Goal: Information Seeking & Learning: Learn about a topic

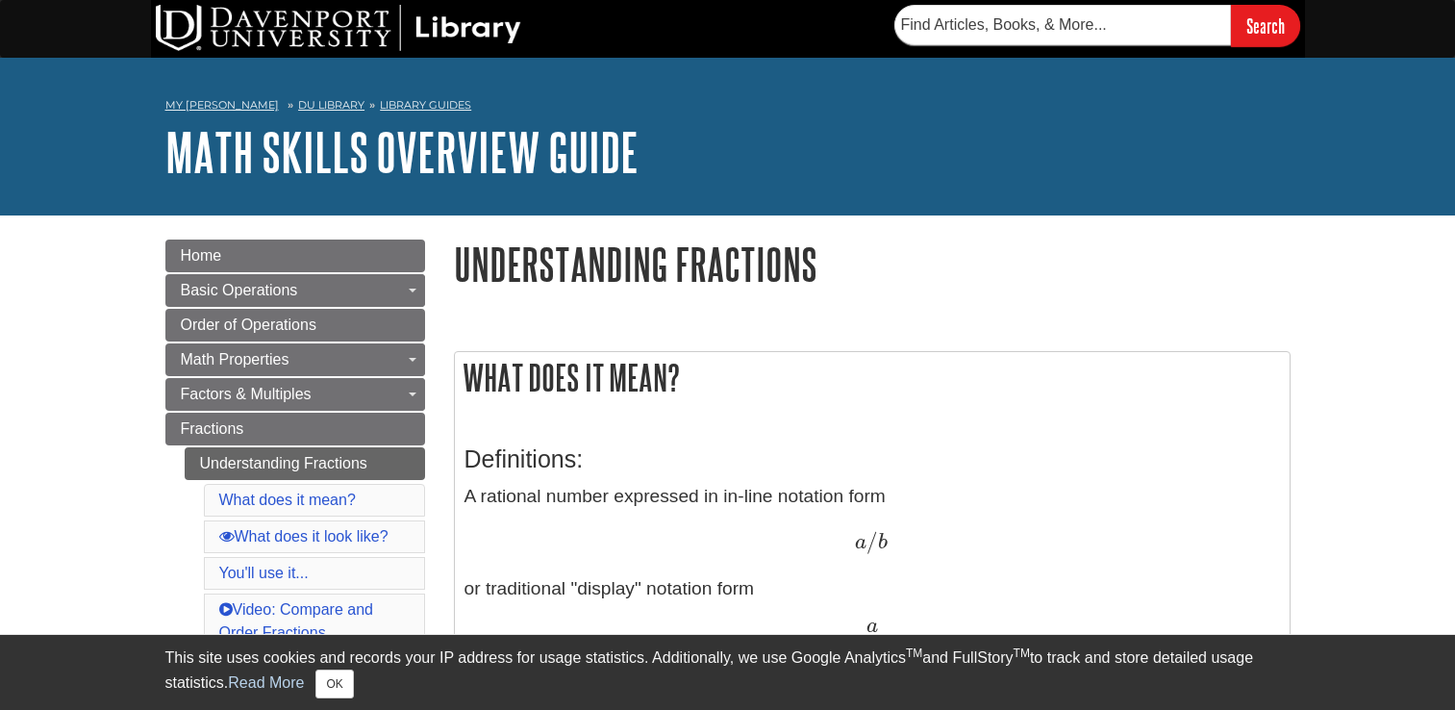
scroll to position [208, 0]
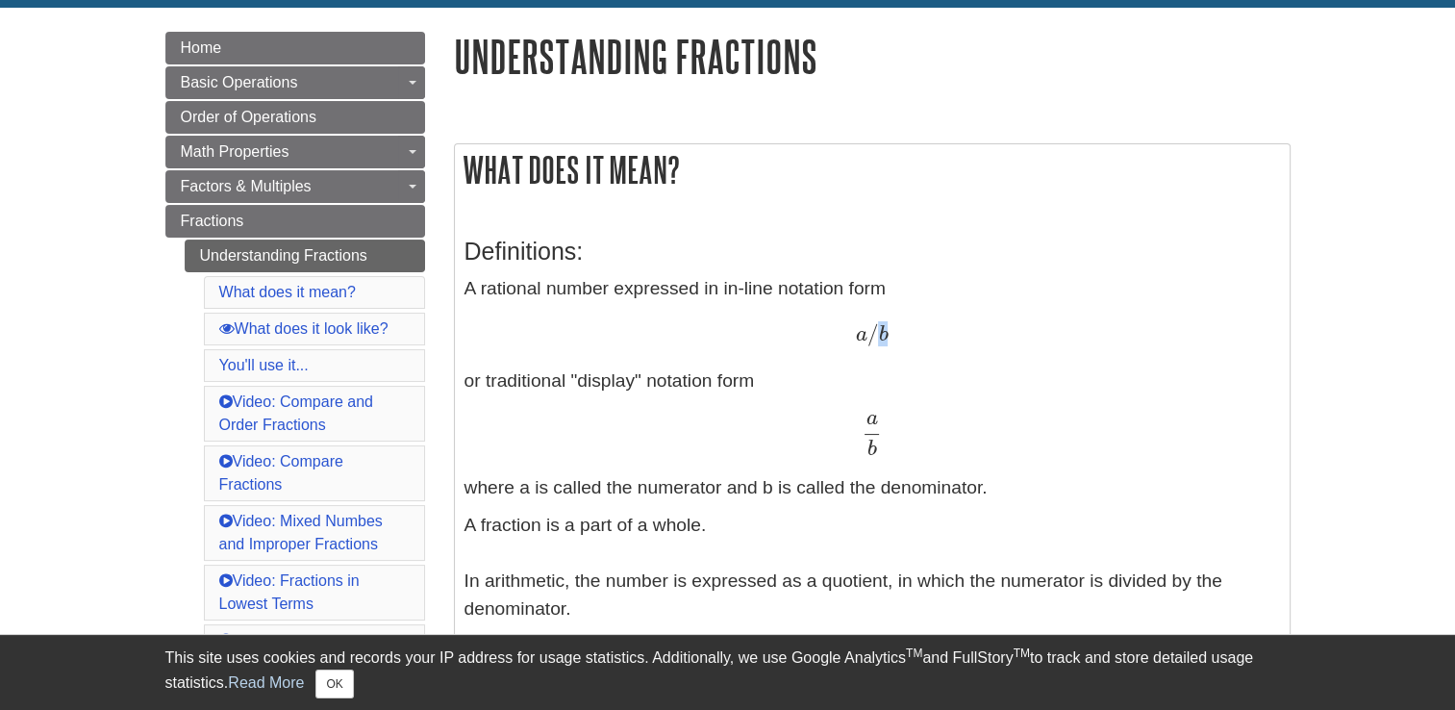
drag, startPoint x: 880, startPoint y: 336, endPoint x: 894, endPoint y: 332, distance: 14.9
click at [894, 332] on div "a / b a / b" at bounding box center [871, 335] width 815 height 28
drag, startPoint x: 894, startPoint y: 332, endPoint x: 859, endPoint y: 329, distance: 35.7
click at [859, 329] on span "a" at bounding box center [861, 334] width 12 height 21
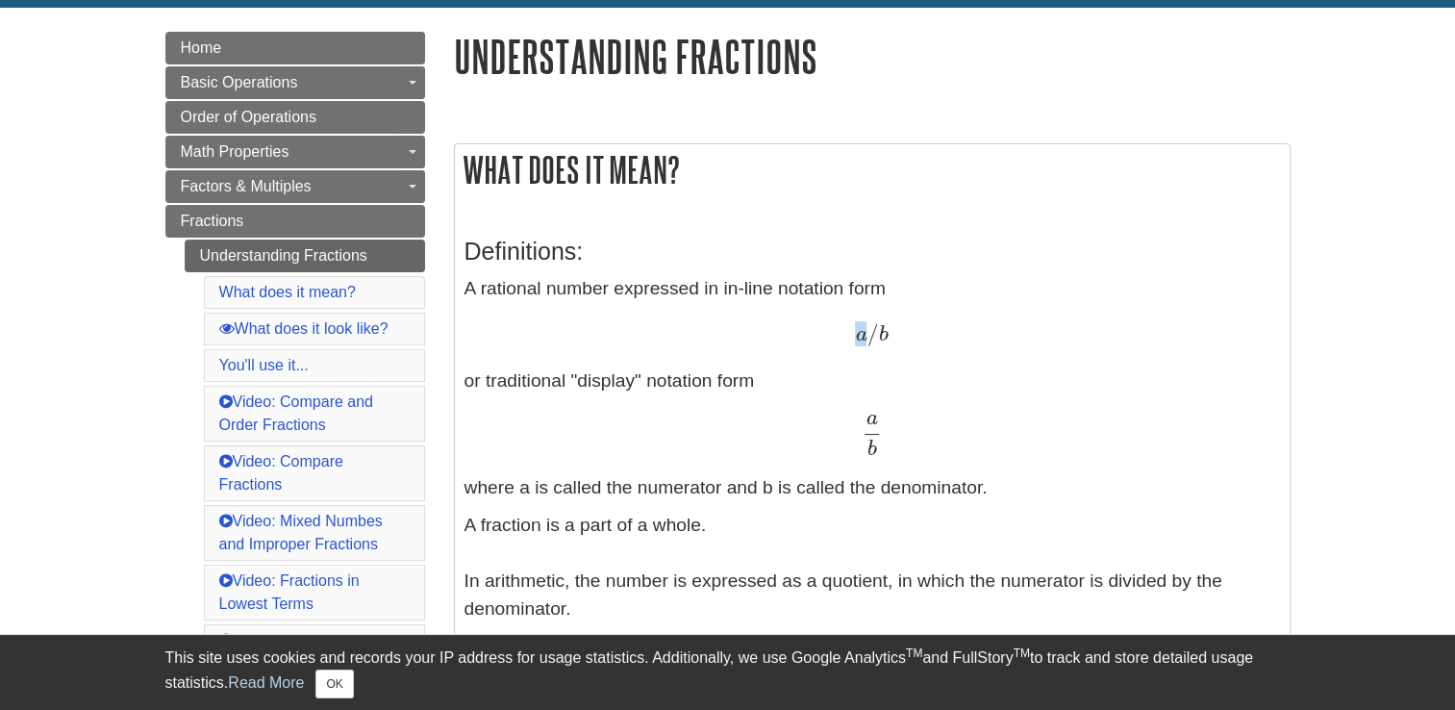
click at [859, 329] on span "a" at bounding box center [861, 334] width 12 height 21
click at [878, 330] on span "b" at bounding box center [883, 334] width 10 height 21
click at [880, 332] on span "b" at bounding box center [883, 334] width 10 height 21
drag, startPoint x: 717, startPoint y: 480, endPoint x: 908, endPoint y: 483, distance: 190.4
click at [908, 483] on p "A rational number expressed in in-line notation form a / b a / b or traditional…" at bounding box center [871, 388] width 815 height 227
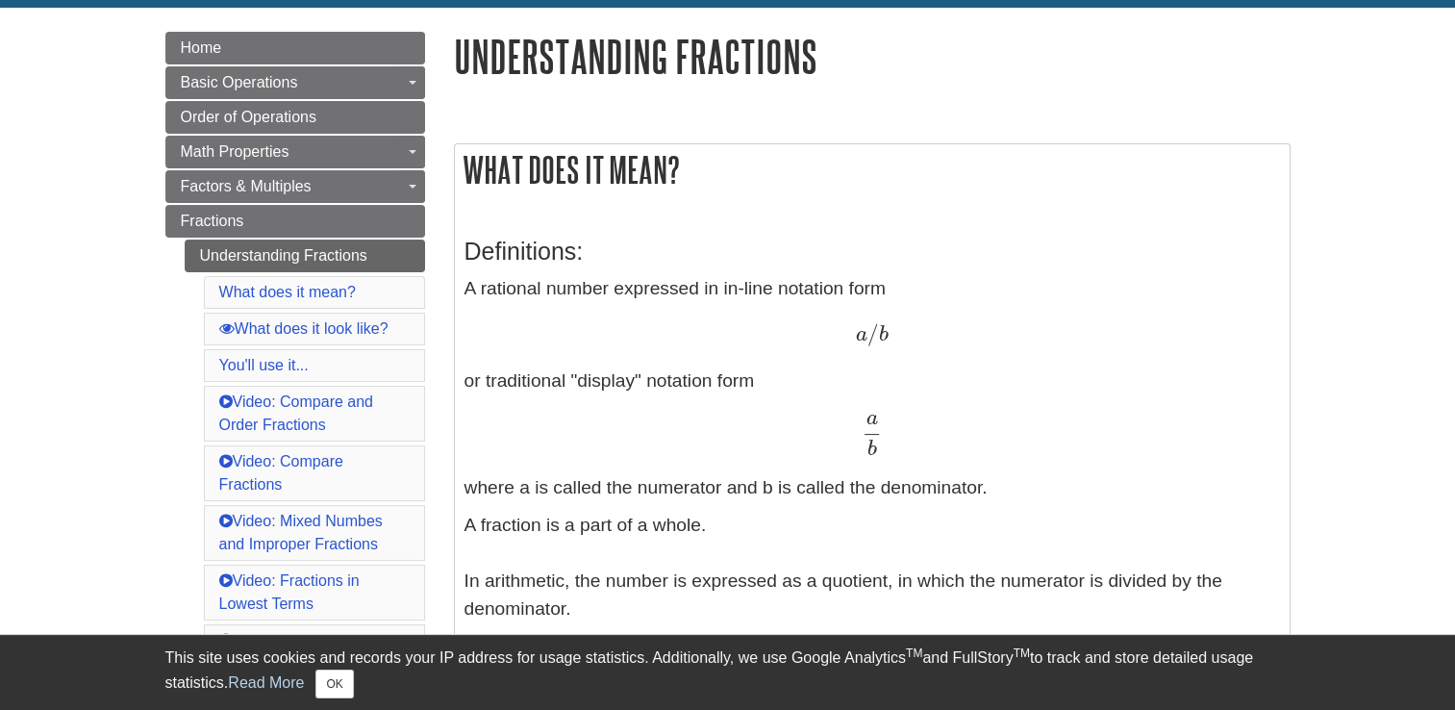
drag, startPoint x: 908, startPoint y: 483, endPoint x: 788, endPoint y: 533, distance: 129.3
click at [788, 533] on p "A fraction is a part of a whole. In arithmetic, the number is expressed as a qu…" at bounding box center [871, 719] width 815 height 415
click at [821, 525] on p "A fraction is a part of a whole. In arithmetic, the number is expressed as a qu…" at bounding box center [871, 719] width 815 height 415
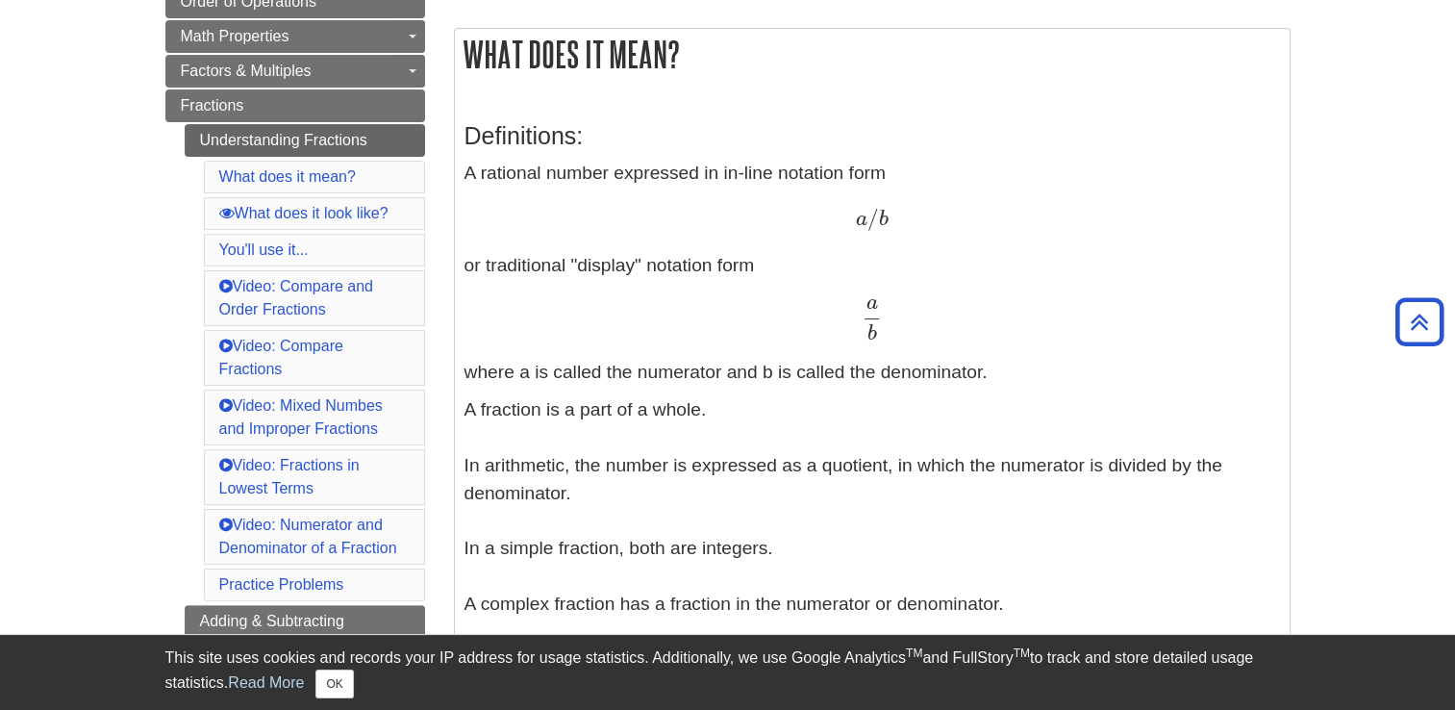
scroll to position [362, 0]
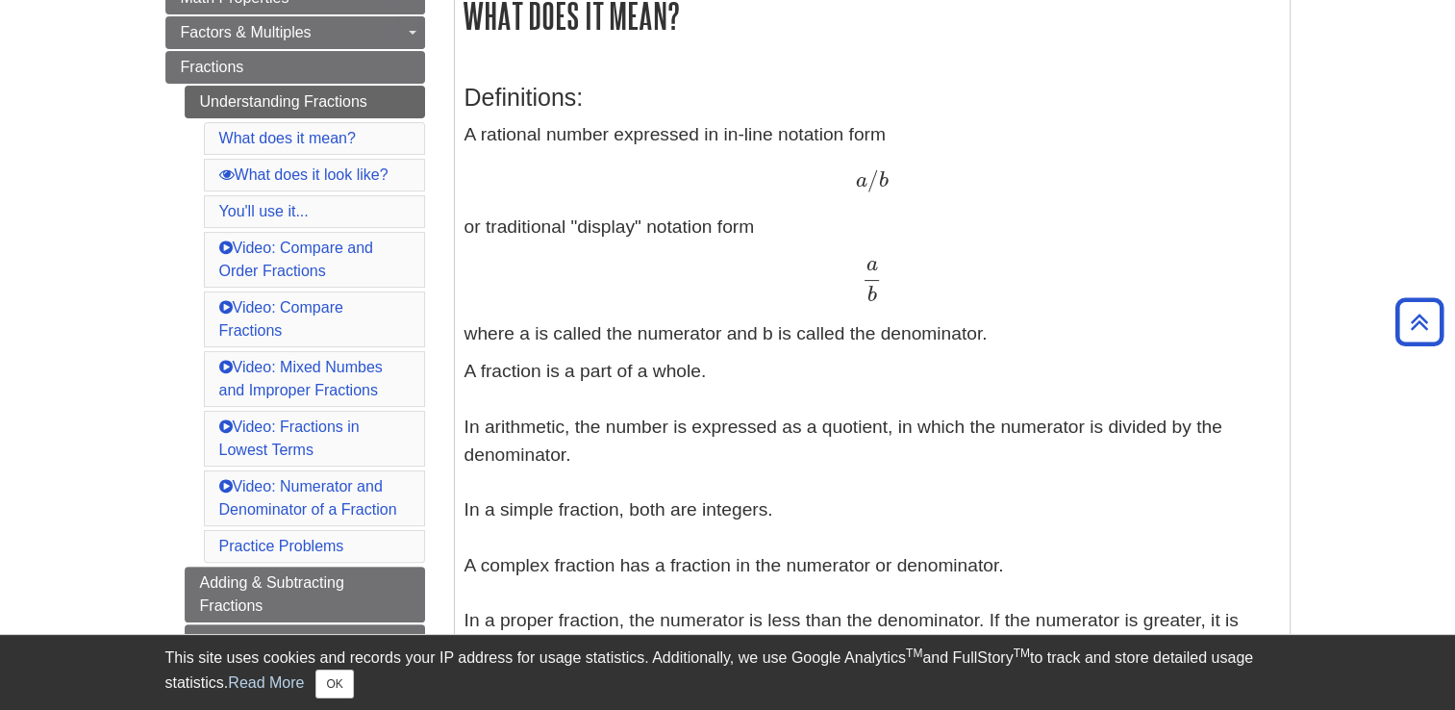
click at [846, 432] on p "A fraction is a part of a whole. In arithmetic, the number is expressed as a qu…" at bounding box center [871, 565] width 815 height 415
copy p "quotient"
drag, startPoint x: 885, startPoint y: 297, endPoint x: 864, endPoint y: 275, distance: 29.9
click at [864, 275] on div "a b a b" at bounding box center [871, 281] width 815 height 42
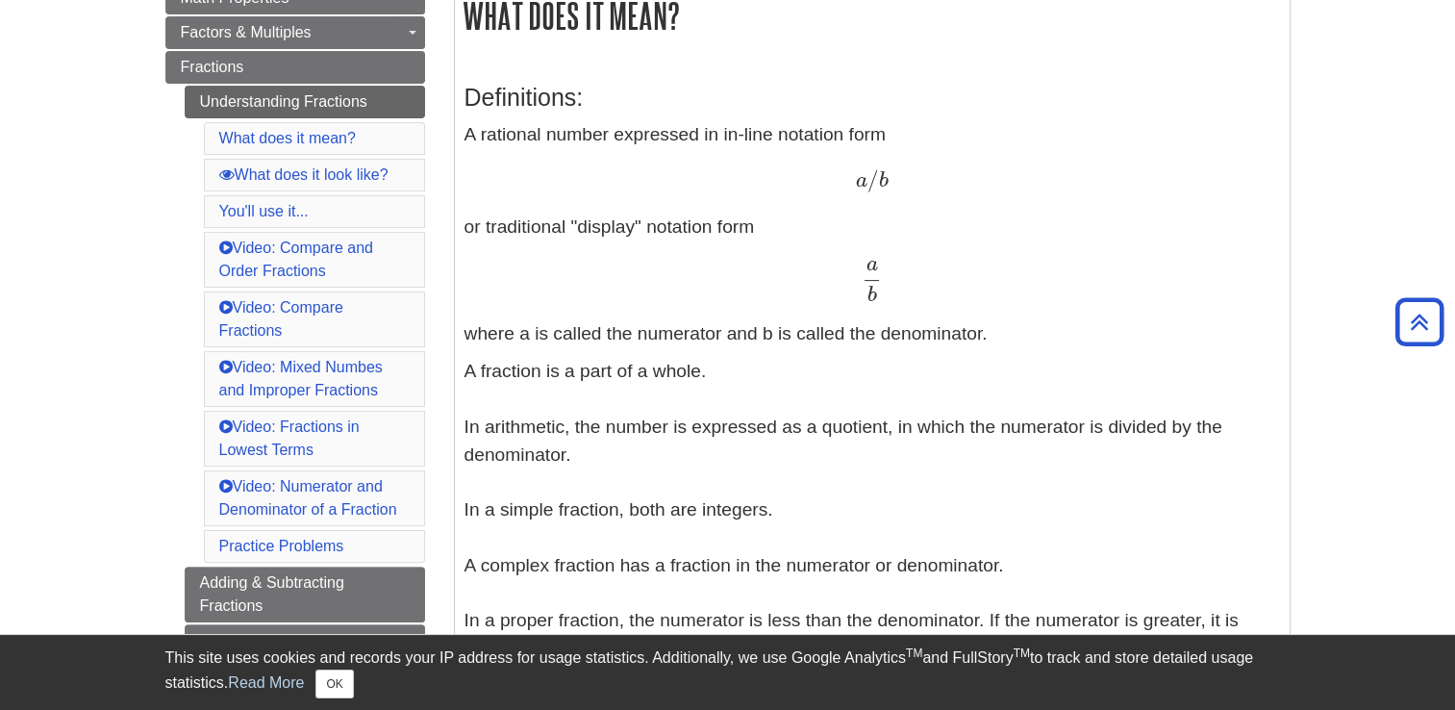
drag, startPoint x: 864, startPoint y: 275, endPoint x: 817, endPoint y: 418, distance: 150.8
click at [817, 418] on p "A fraction is a part of a whole. In arithmetic, the number is expressed as a qu…" at bounding box center [871, 565] width 815 height 415
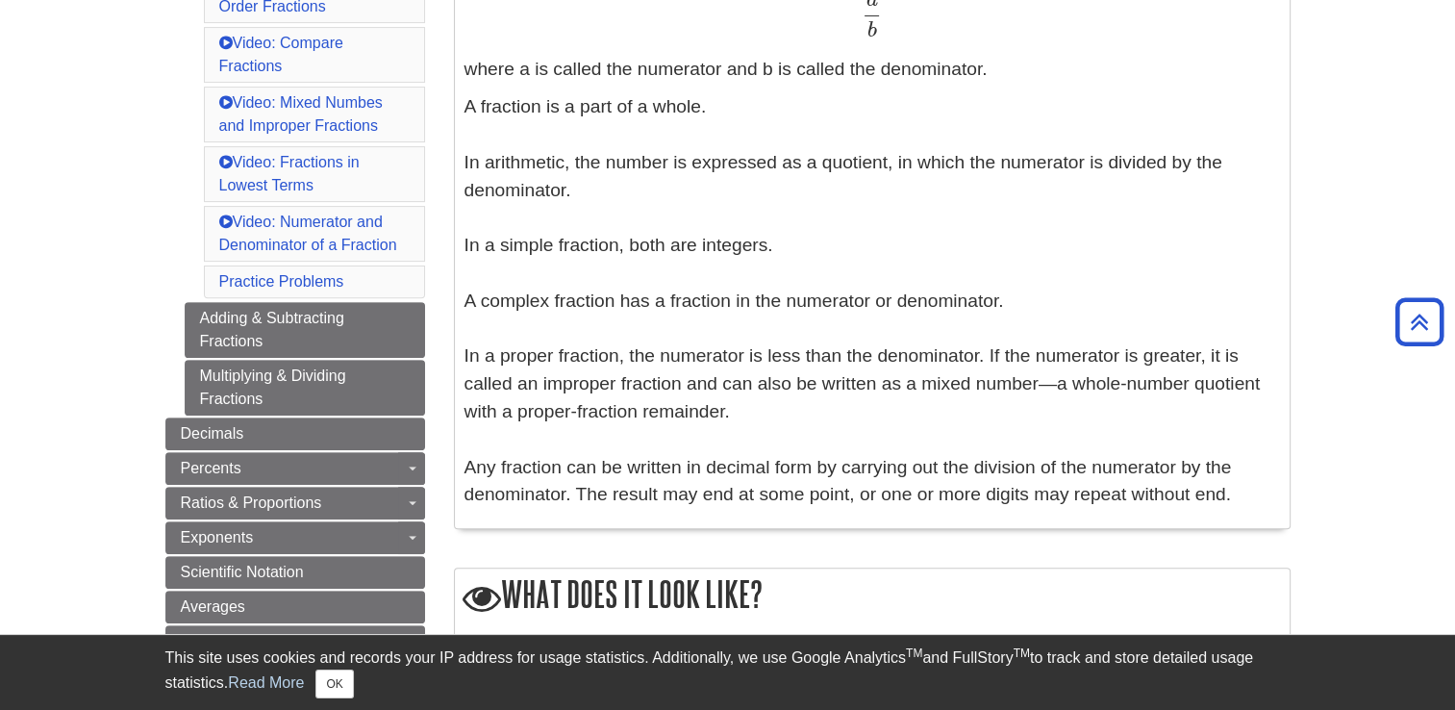
scroll to position [631, 0]
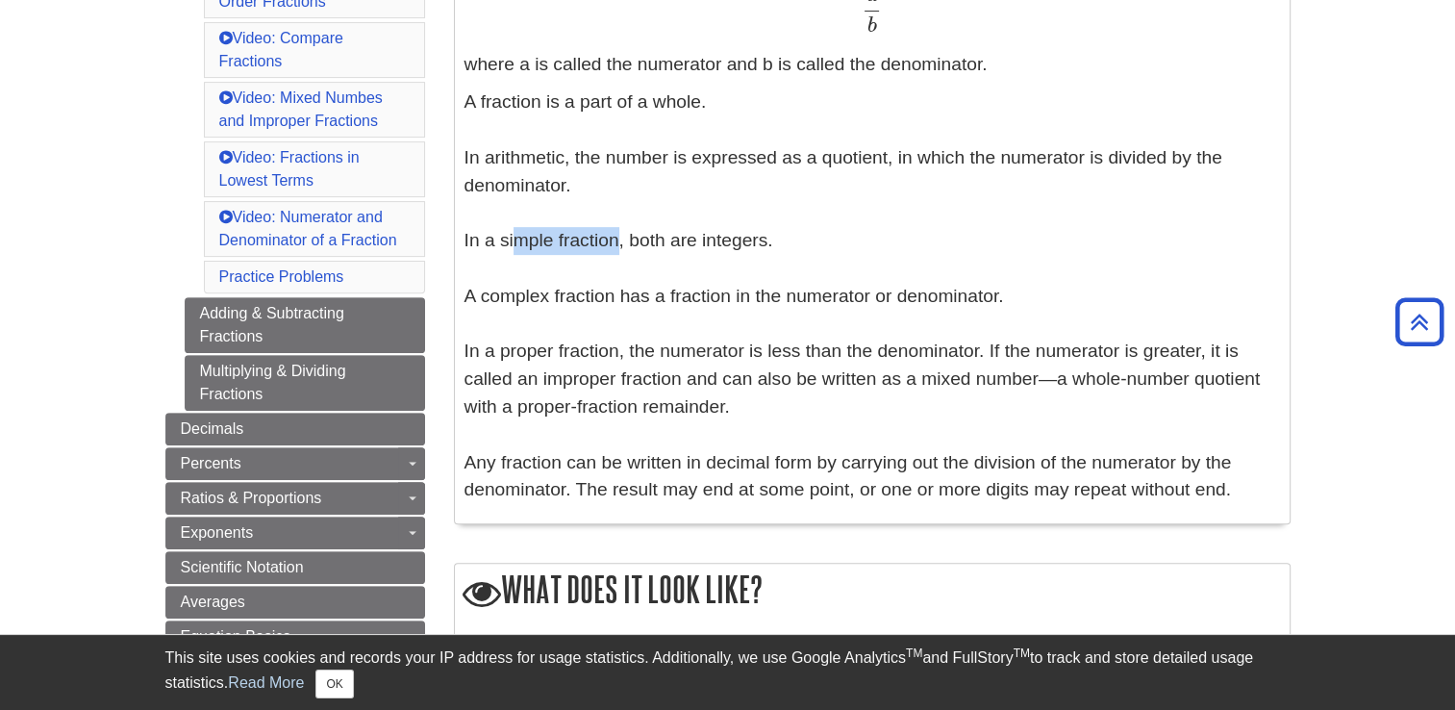
drag, startPoint x: 611, startPoint y: 245, endPoint x: 506, endPoint y: 233, distance: 105.5
click at [506, 233] on p "A fraction is a part of a whole. In arithmetic, the number is expressed as a qu…" at bounding box center [871, 295] width 815 height 415
drag, startPoint x: 506, startPoint y: 233, endPoint x: 515, endPoint y: 283, distance: 50.9
click at [515, 283] on p "A fraction is a part of a whole. In arithmetic, the number is expressed as a qu…" at bounding box center [871, 295] width 815 height 415
drag, startPoint x: 515, startPoint y: 283, endPoint x: 652, endPoint y: 348, distance: 151.4
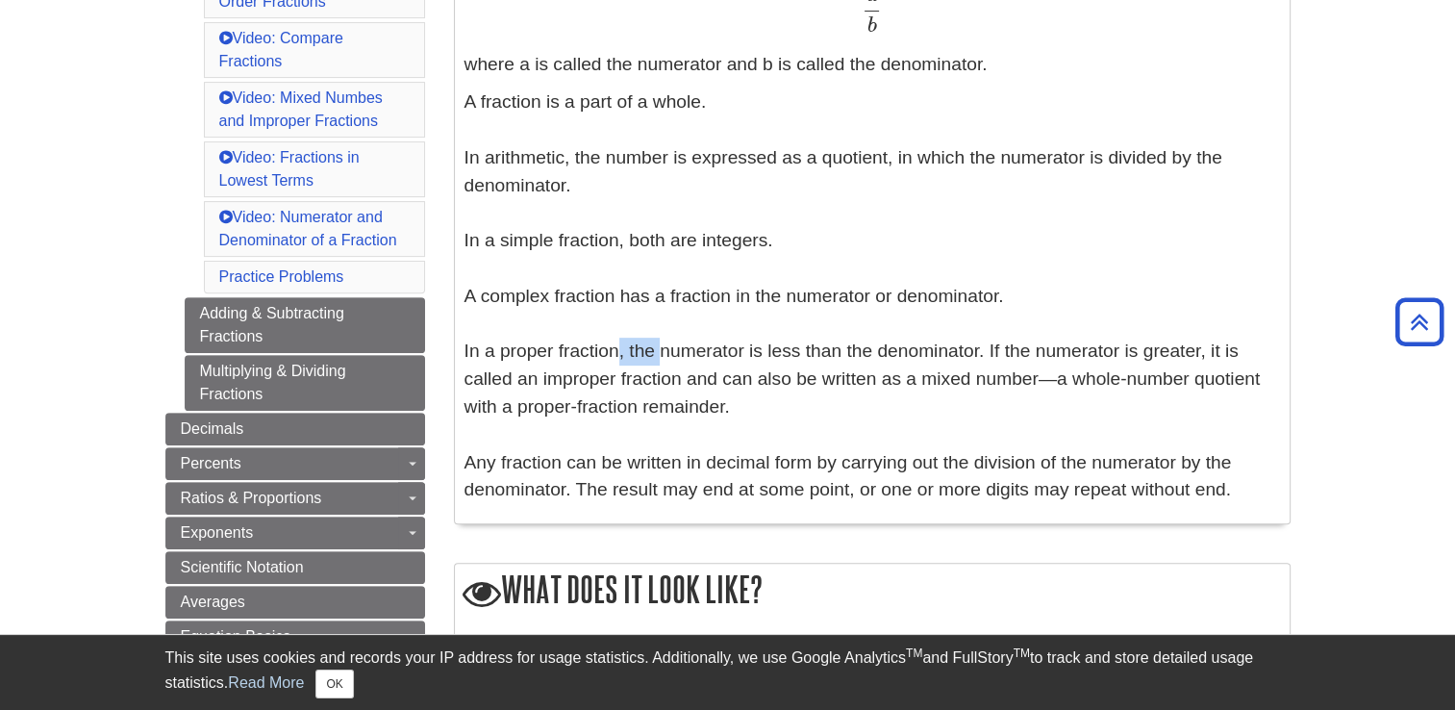
click at [652, 348] on p "A fraction is a part of a whole. In arithmetic, the number is expressed as a qu…" at bounding box center [871, 295] width 815 height 415
click at [331, 30] on link "Video: Compare Fractions" at bounding box center [281, 49] width 124 height 39
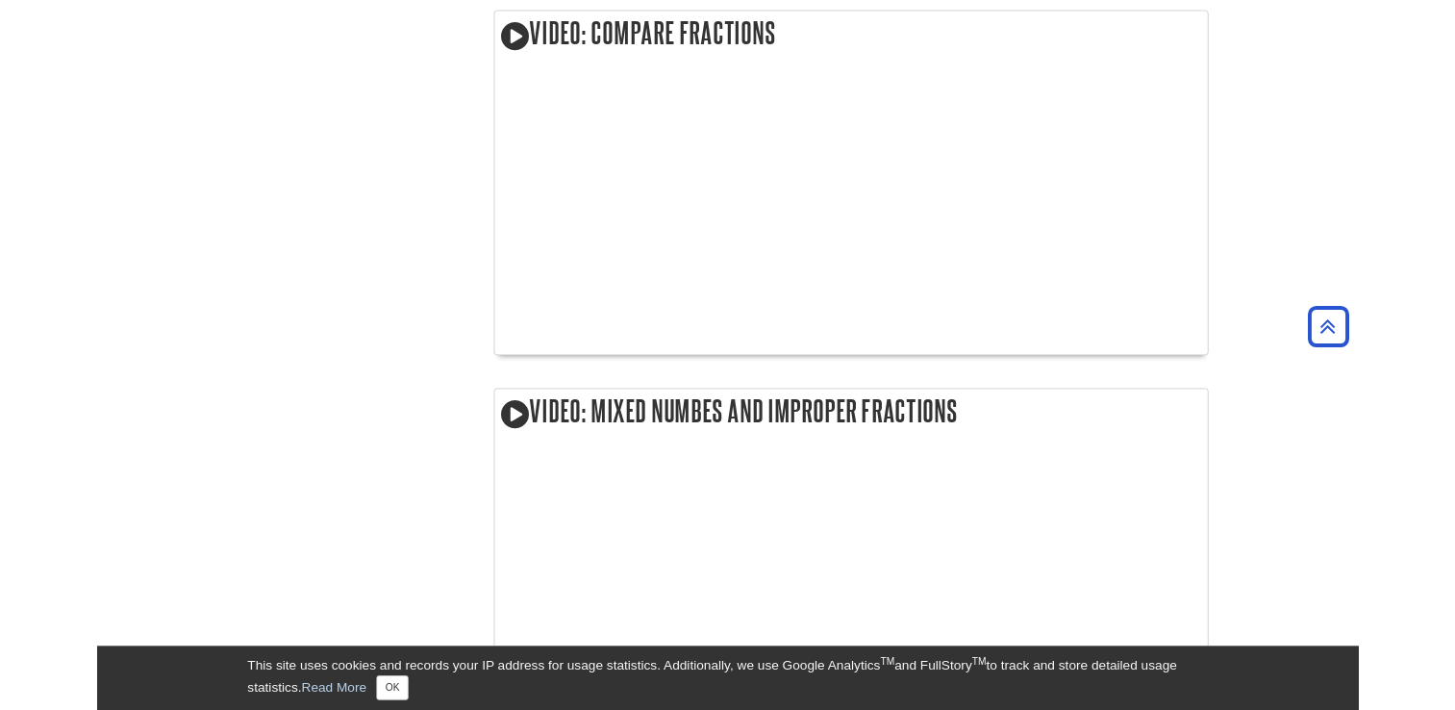
scroll to position [2053, 0]
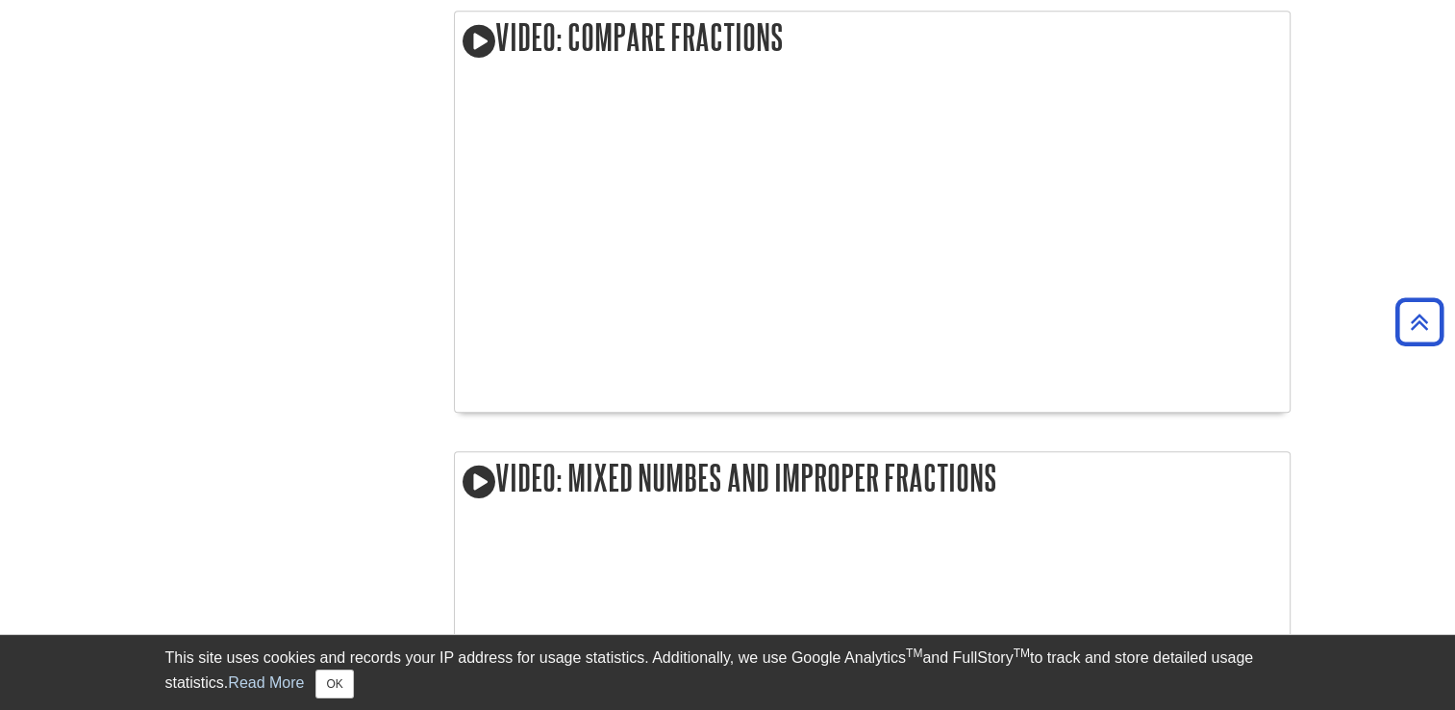
scroll to position [631, 0]
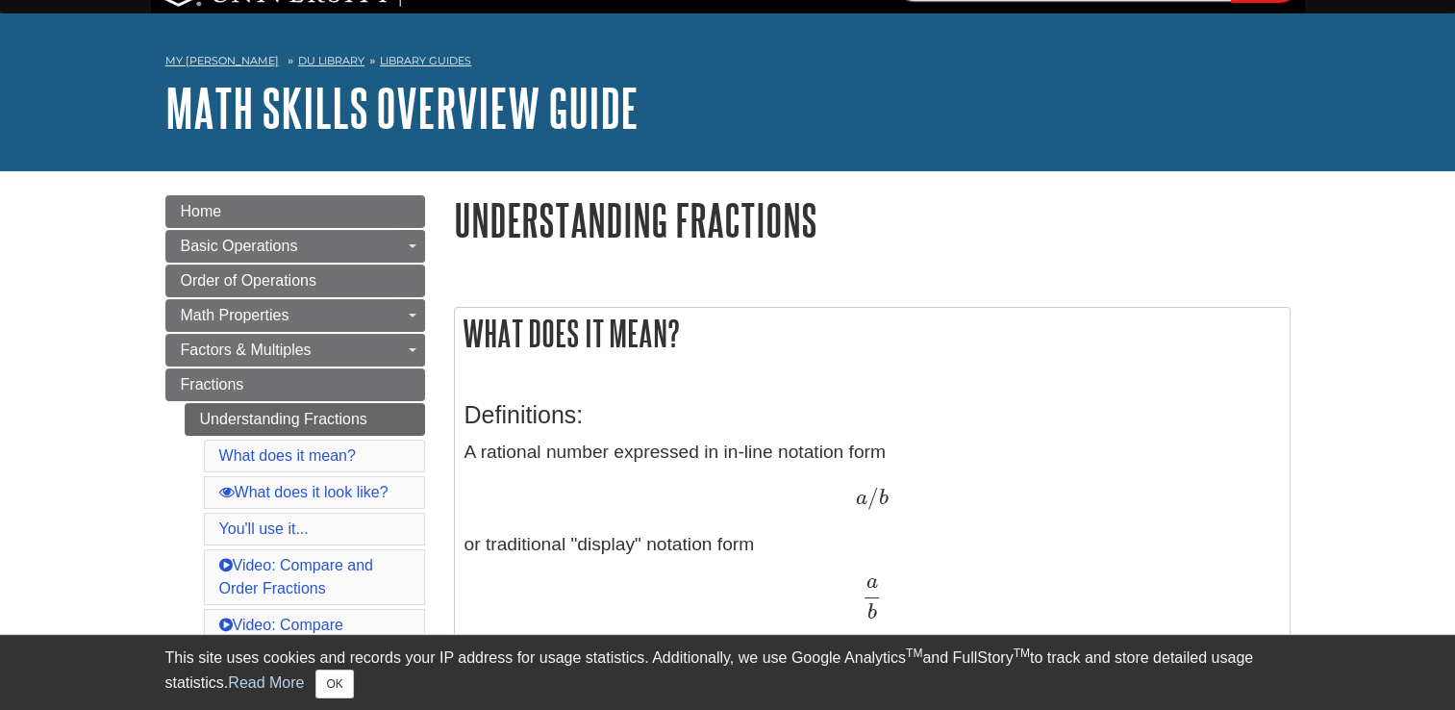
scroll to position [0, 0]
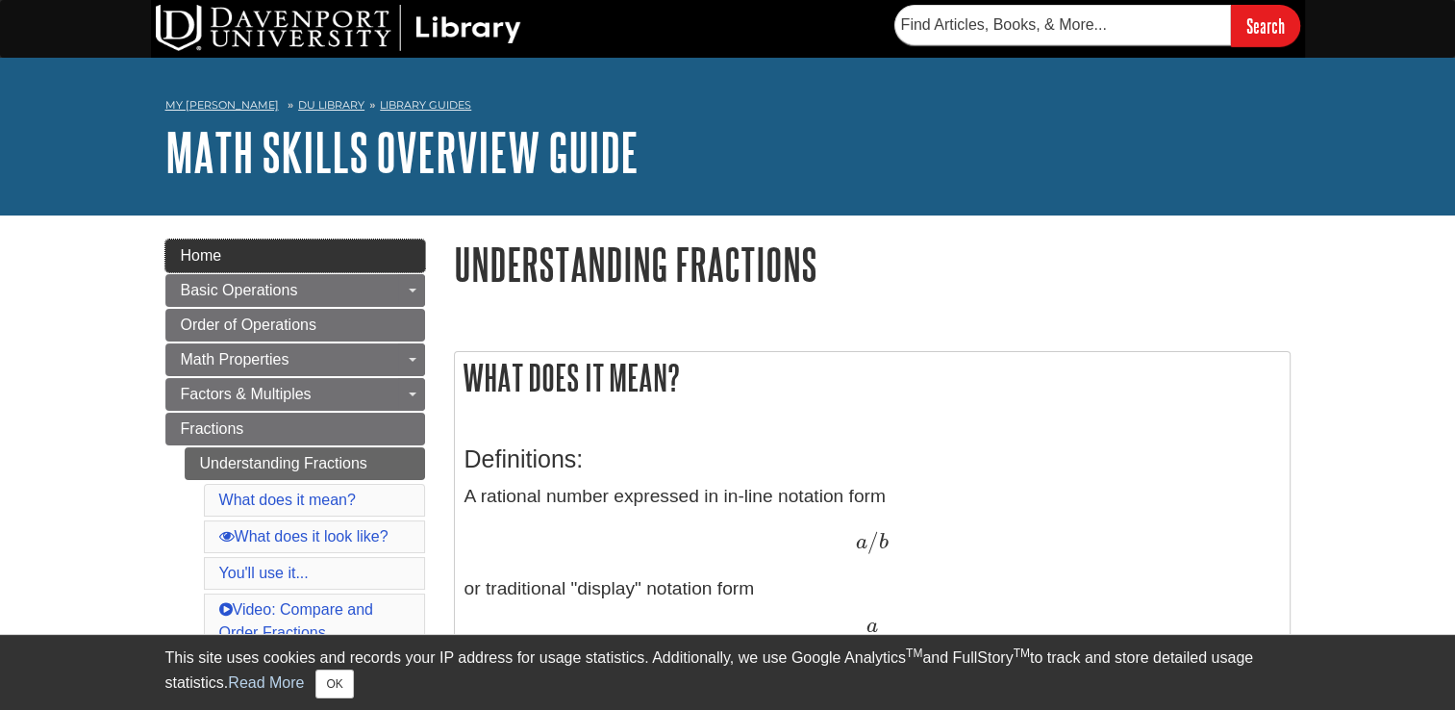
click at [223, 251] on link "Home" at bounding box center [295, 255] width 260 height 33
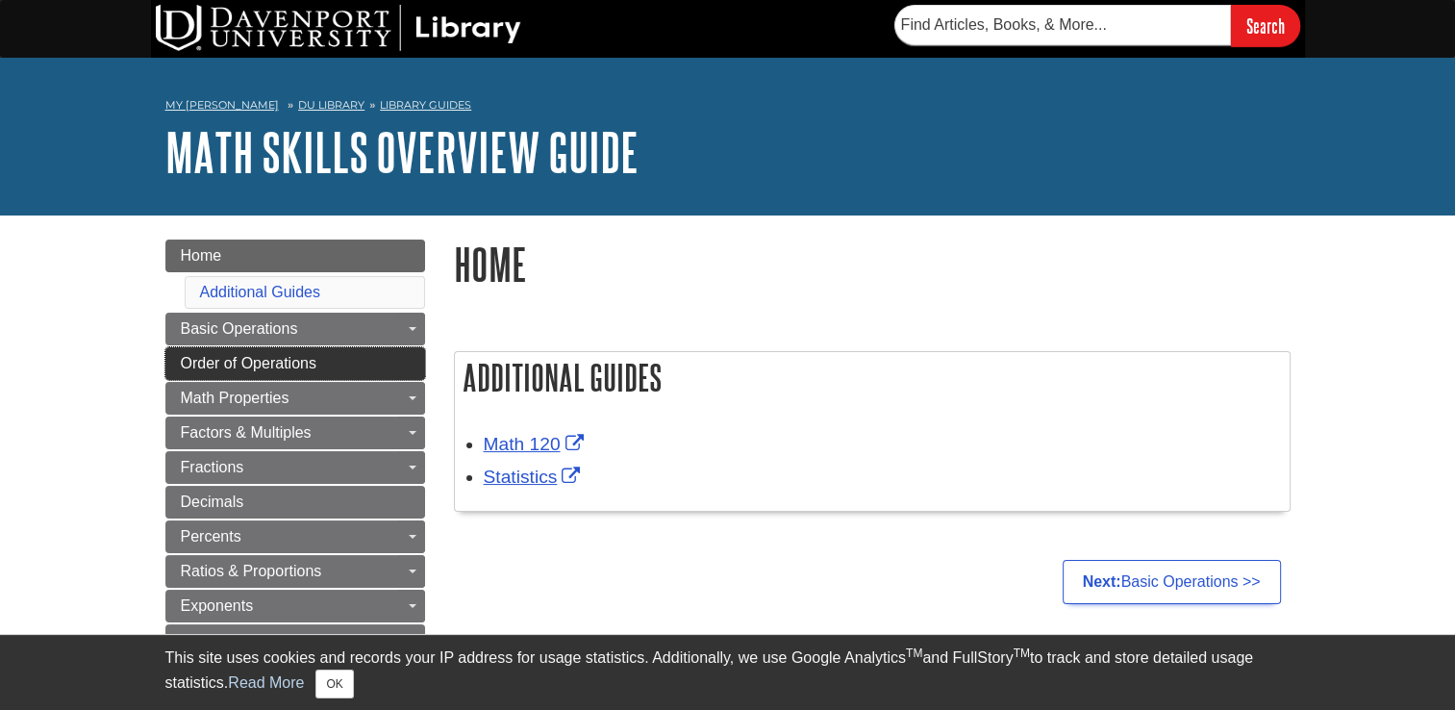
click at [204, 370] on span "Order of Operations" at bounding box center [249, 363] width 136 height 16
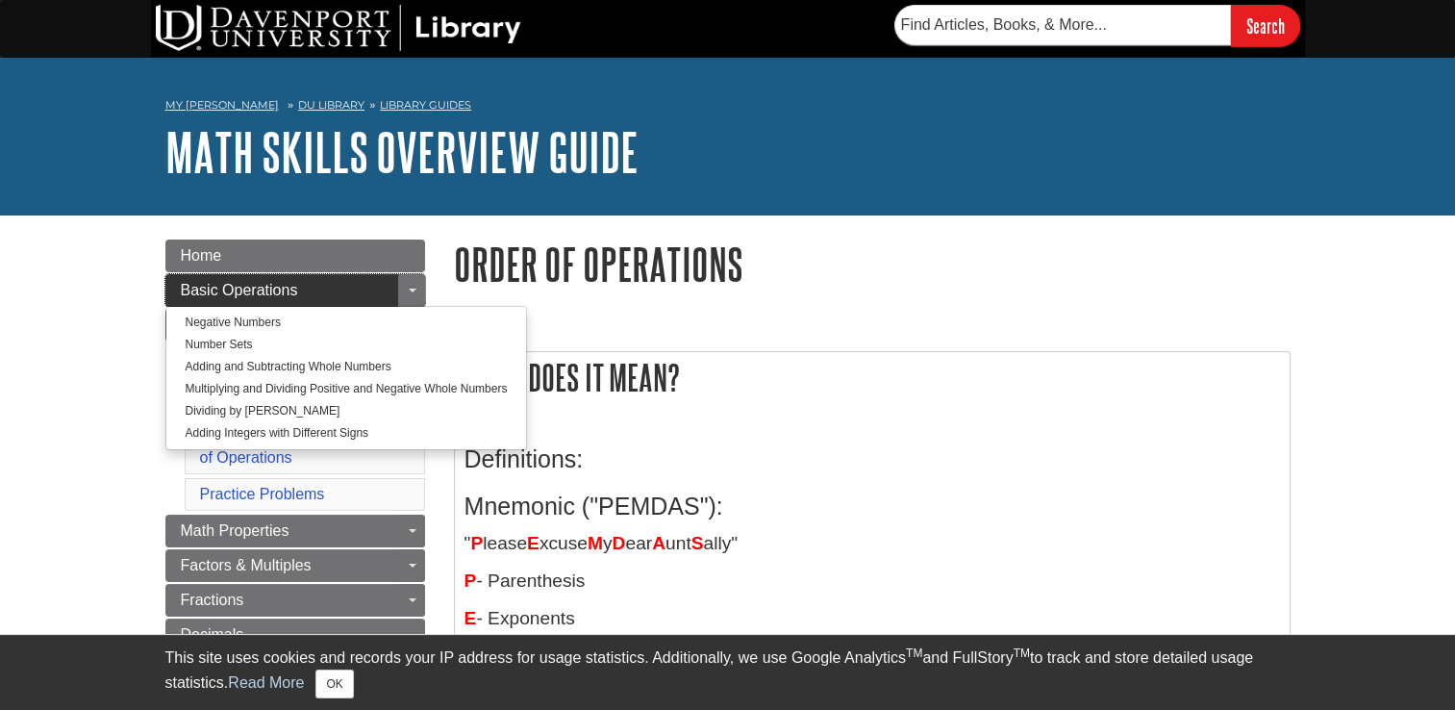
click at [255, 293] on span "Basic Operations" at bounding box center [239, 290] width 117 height 16
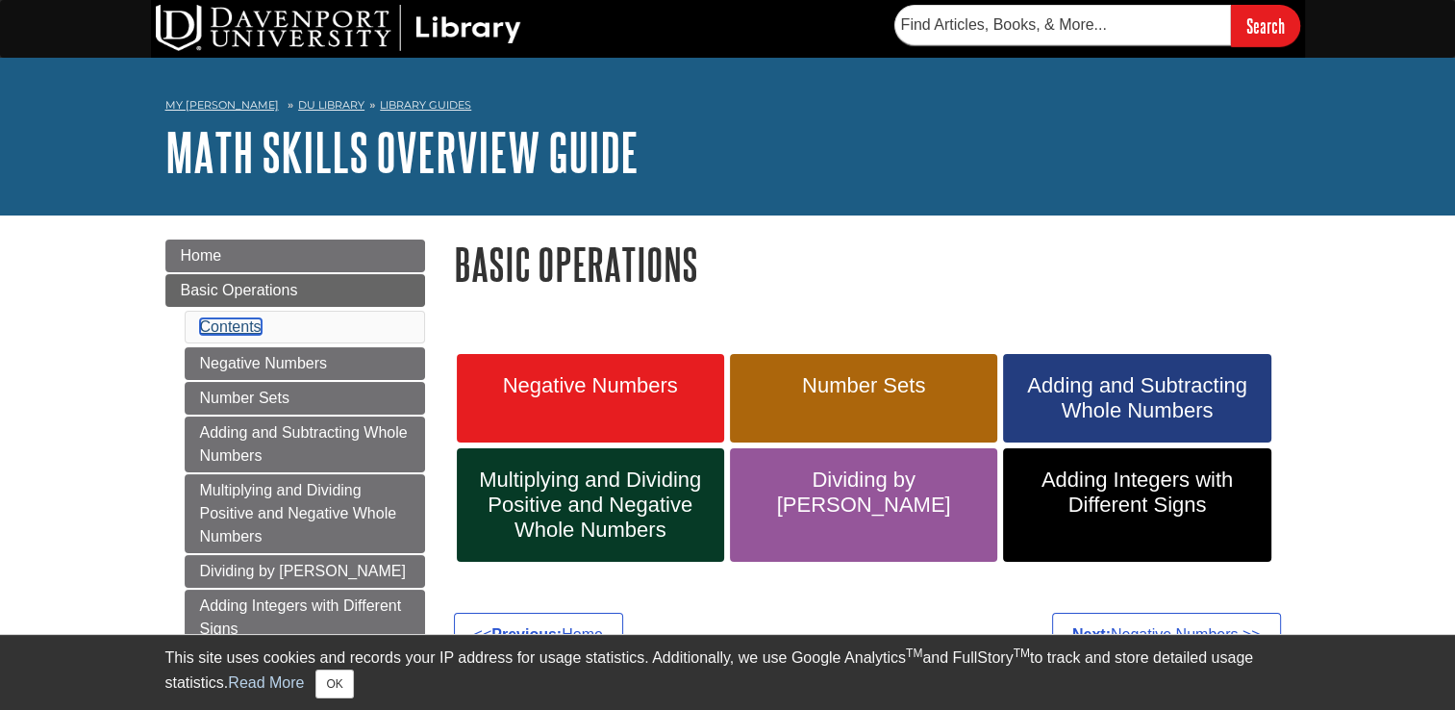
click at [244, 327] on link "Contents" at bounding box center [231, 326] width 62 height 16
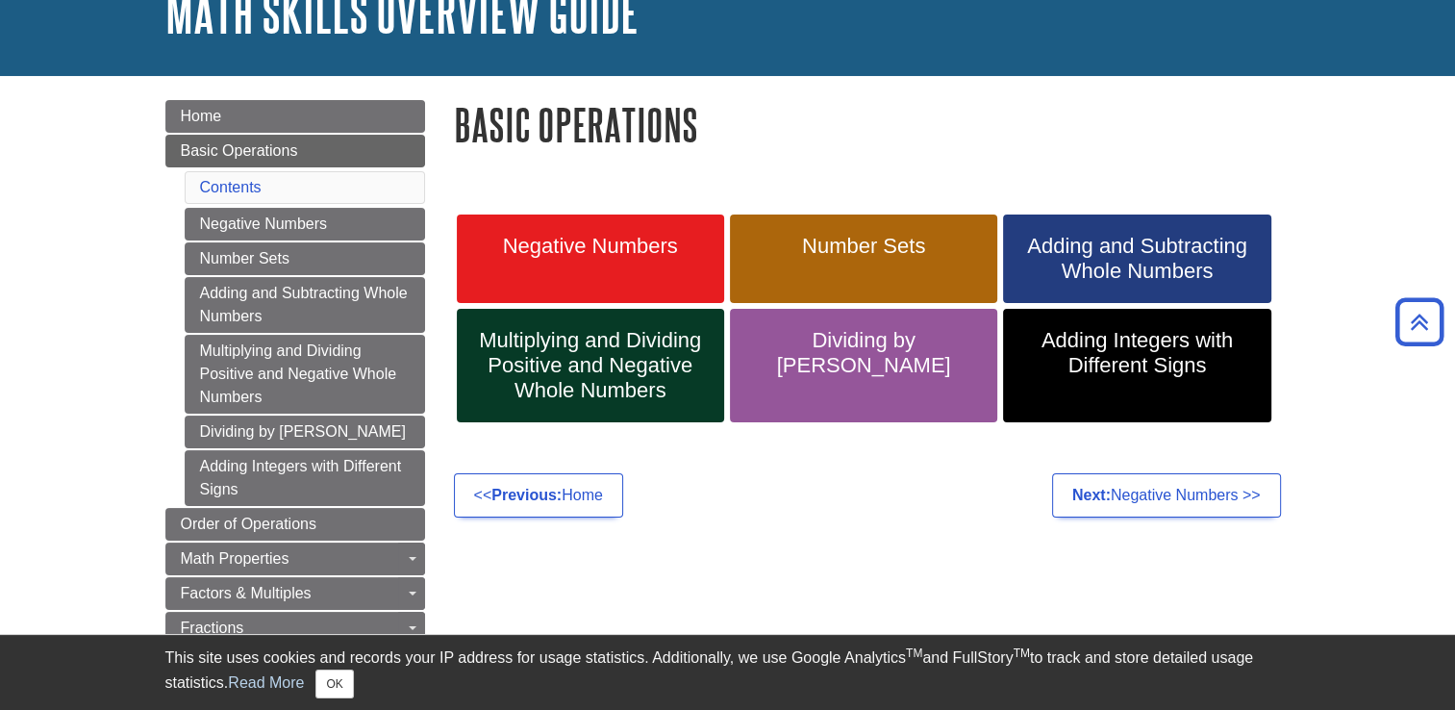
scroll to position [121, 0]
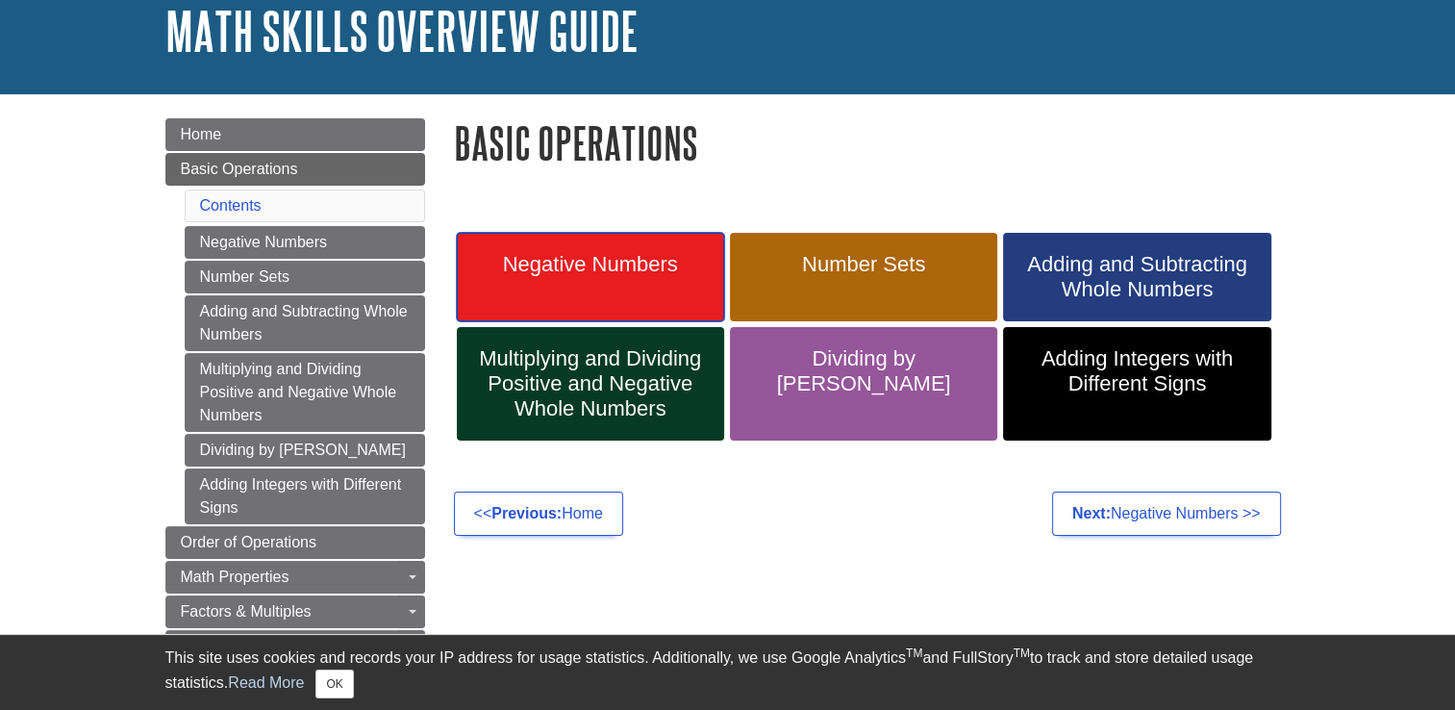
click at [616, 286] on link "Negative Numbers" at bounding box center [590, 277] width 267 height 88
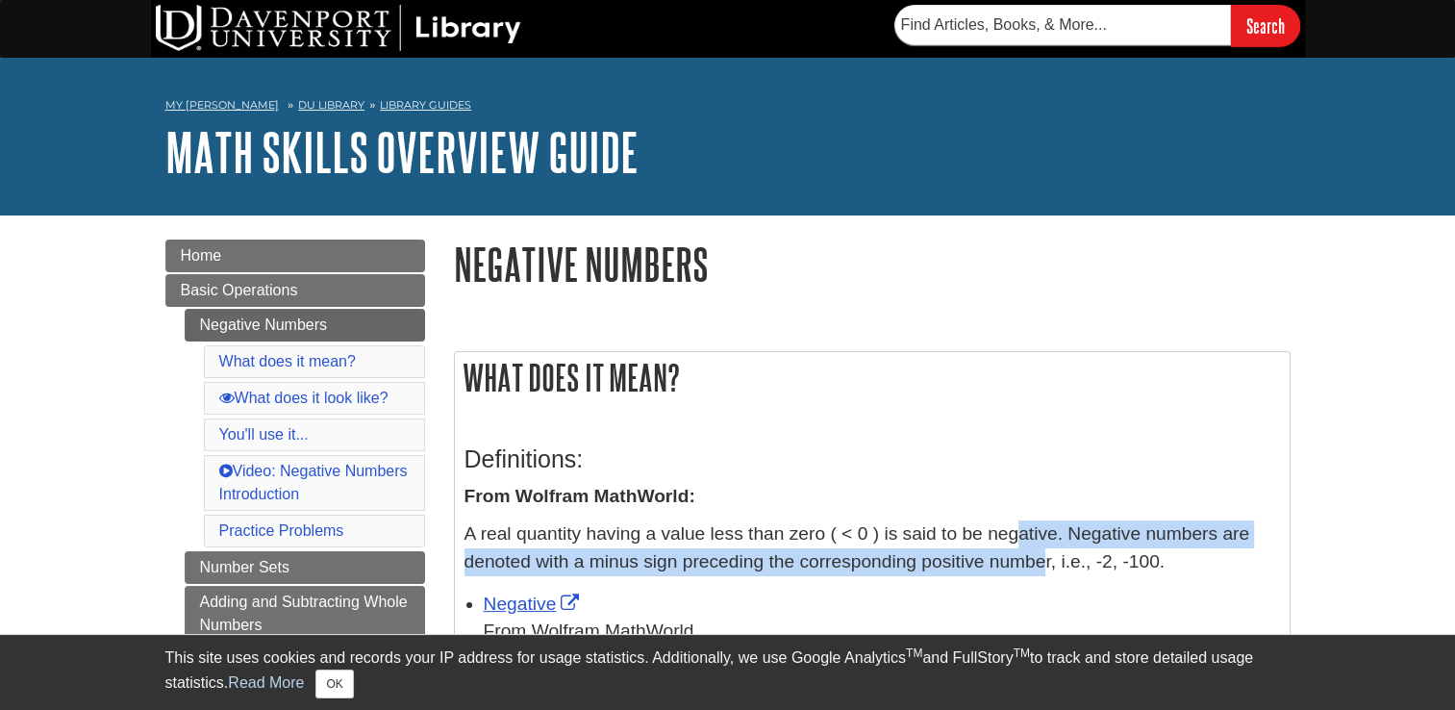
drag, startPoint x: 1019, startPoint y: 543, endPoint x: 1040, endPoint y: 577, distance: 39.7
click at [1040, 577] on div "Definitions: From Wolfram MathWorld: A real quantity having a value less than z…" at bounding box center [871, 505] width 815 height 159
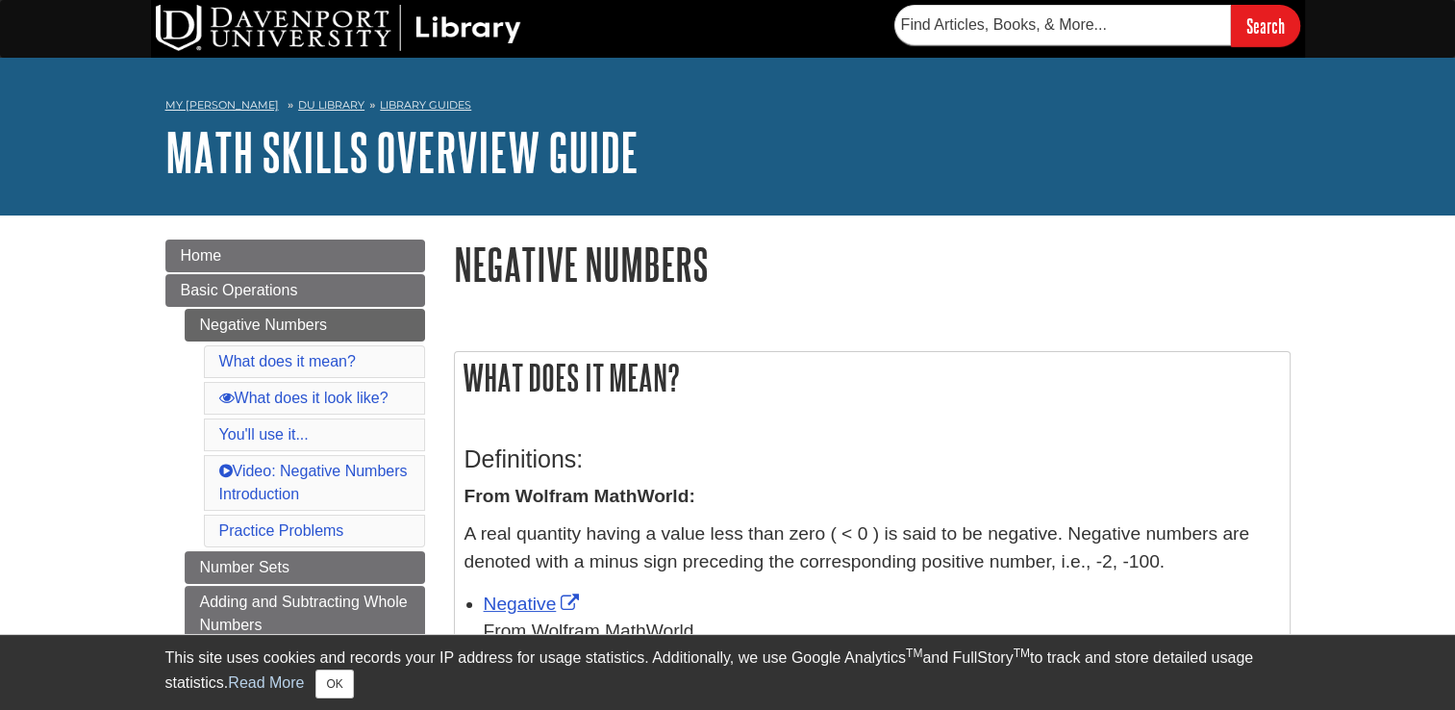
drag, startPoint x: 1040, startPoint y: 577, endPoint x: 978, endPoint y: 383, distance: 204.0
click at [978, 383] on h2 "What does it mean?" at bounding box center [872, 377] width 835 height 51
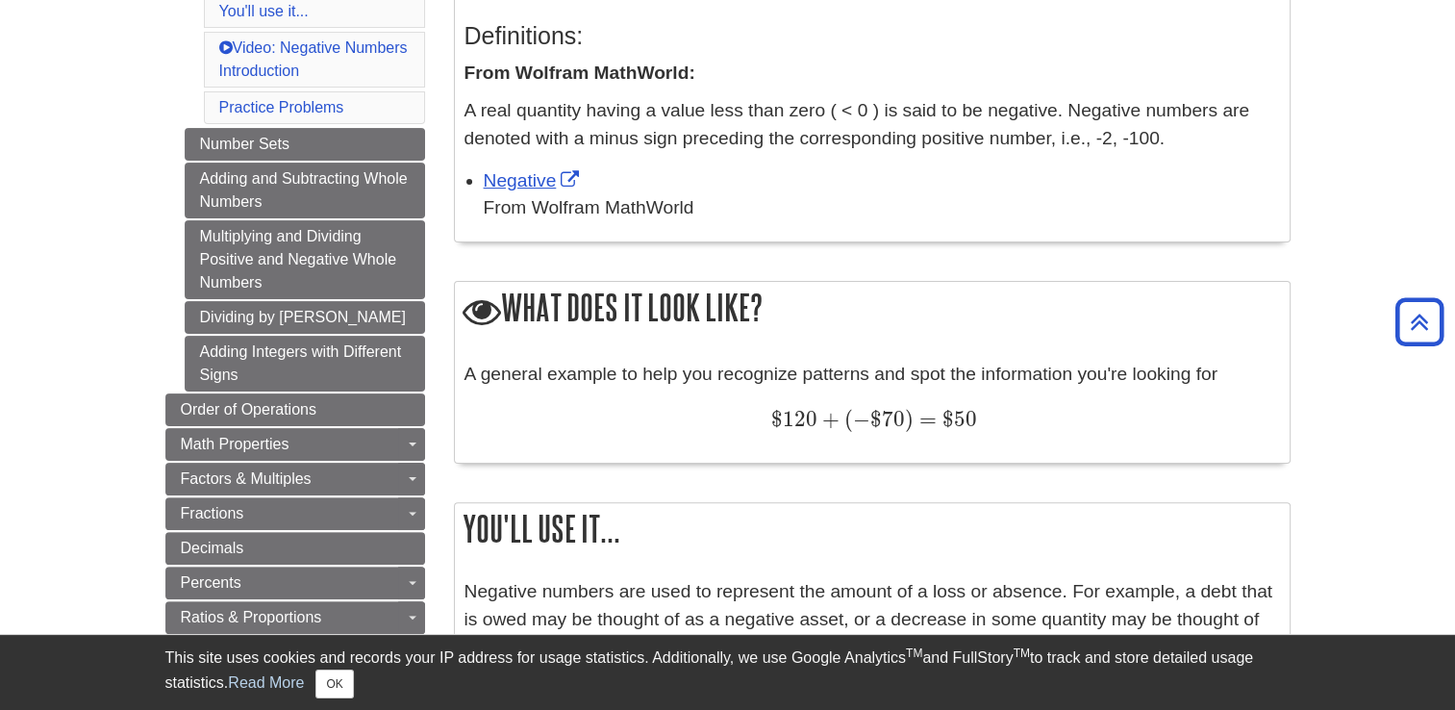
scroll to position [462, 0]
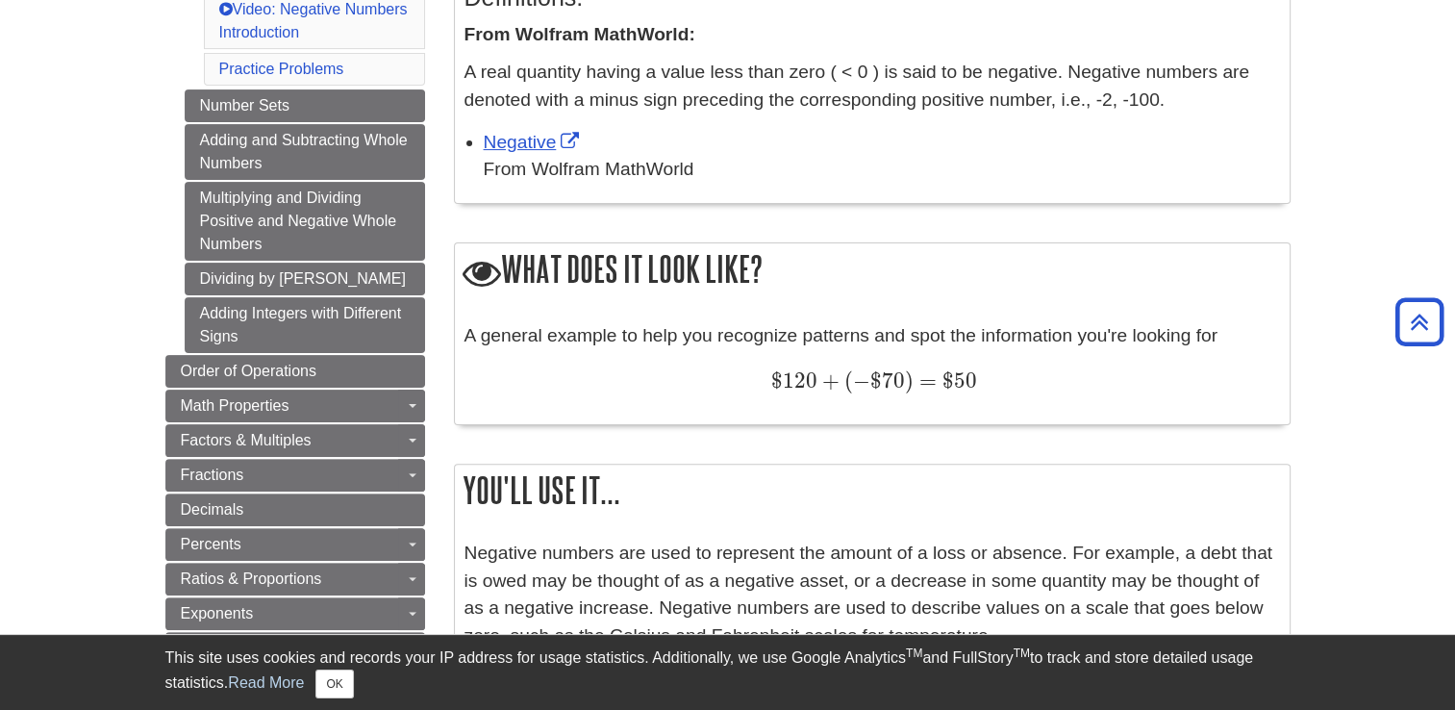
click at [804, 381] on span "120" at bounding box center [800, 380] width 35 height 26
click at [936, 387] on span "$" at bounding box center [944, 379] width 17 height 25
drag, startPoint x: 861, startPoint y: 399, endPoint x: 681, endPoint y: 206, distance: 264.0
click at [681, 206] on div "What does it mean? Definitions: From Wolfram MathWorld: A real quantity having …" at bounding box center [872, 592] width 836 height 1407
click at [520, 137] on link "Negative" at bounding box center [534, 142] width 101 height 20
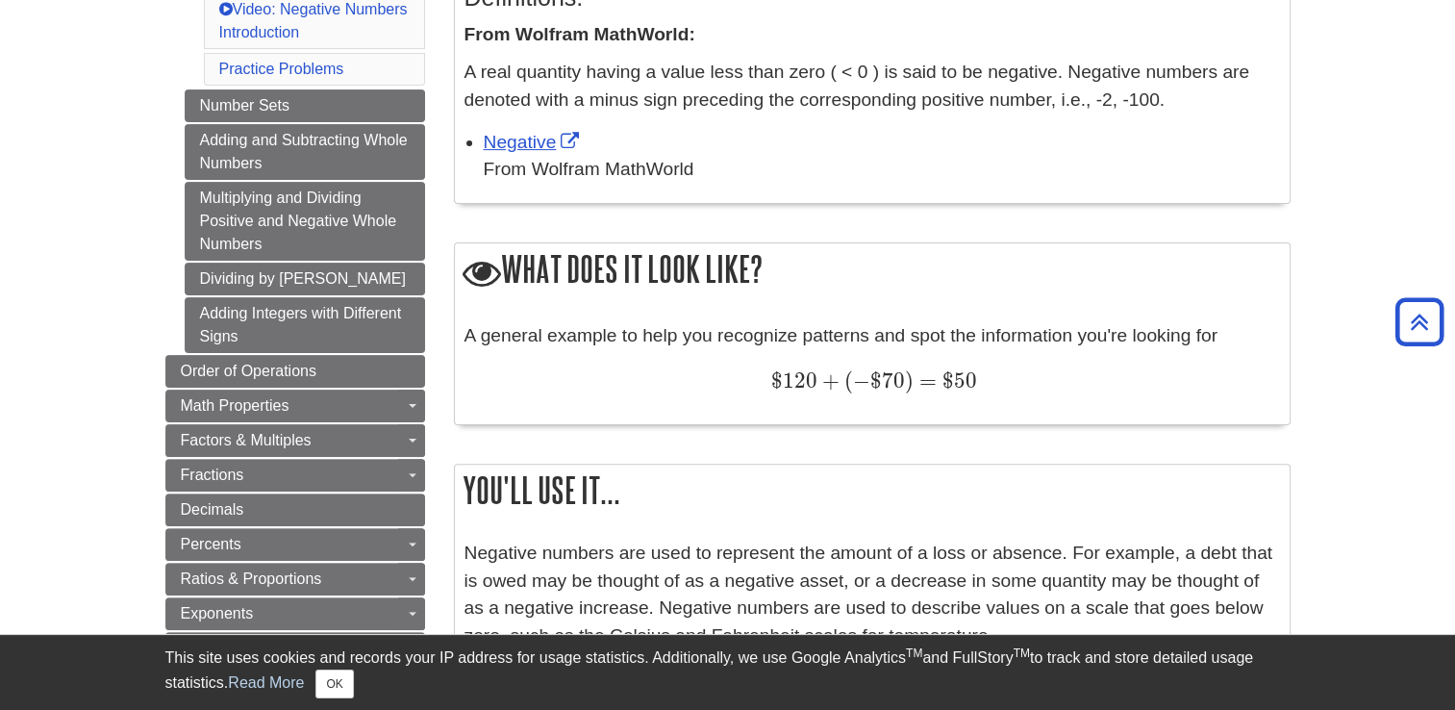
click at [613, 413] on div "A general example to help you recognize patterns and spot the information you'r…" at bounding box center [871, 368] width 815 height 92
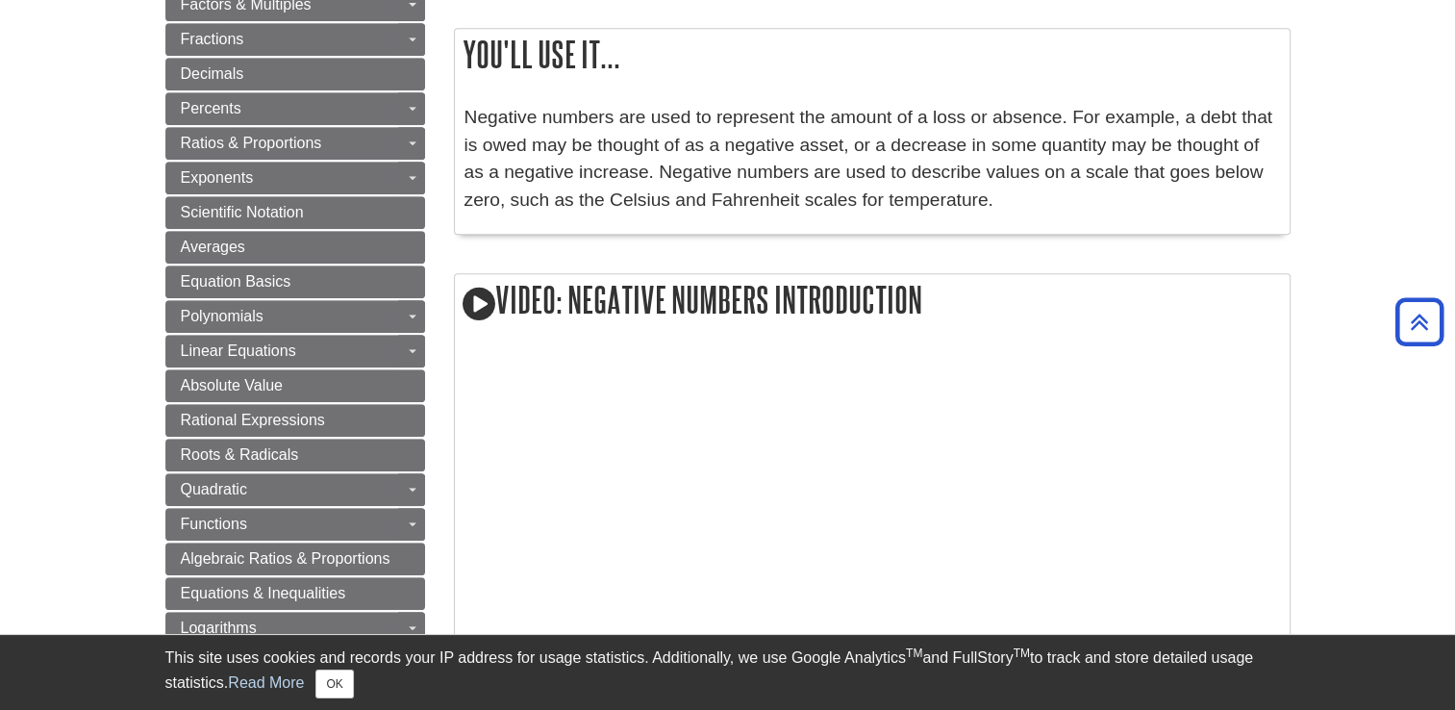
scroll to position [1000, 0]
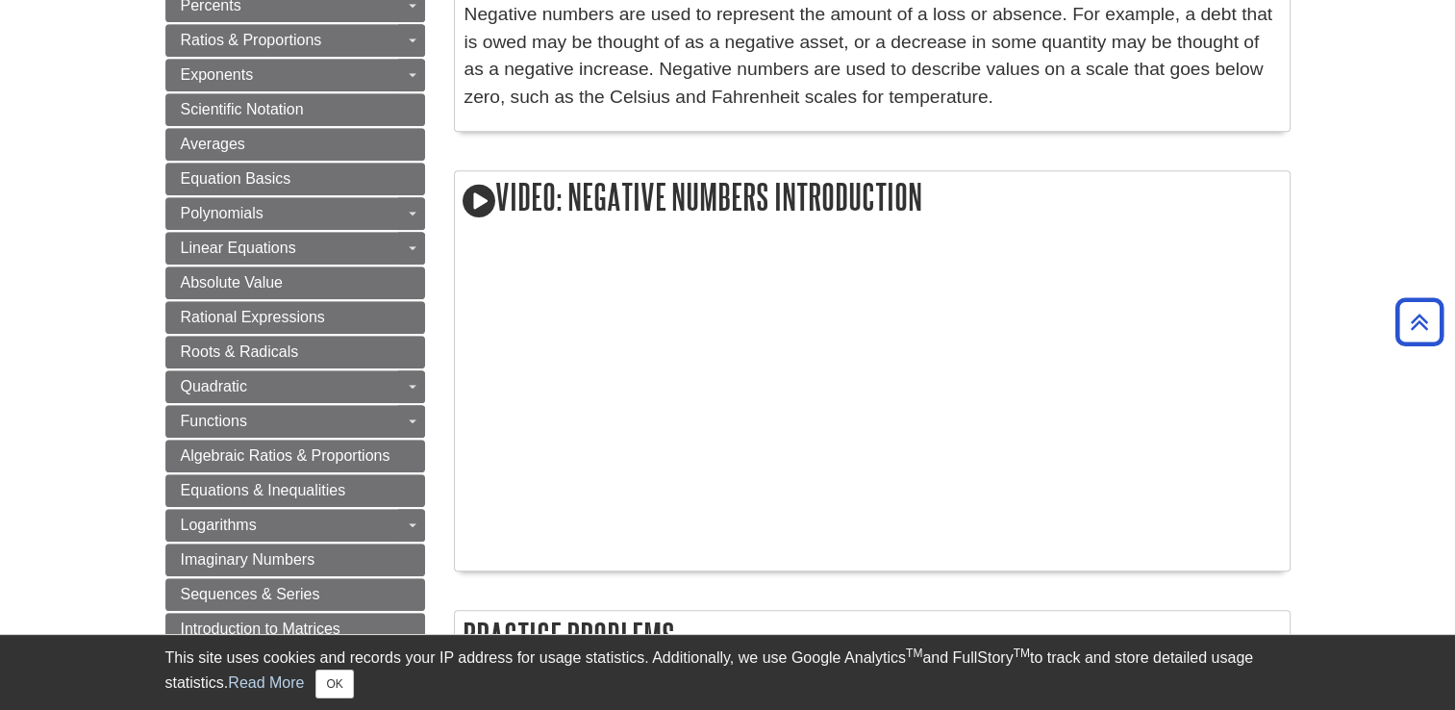
click at [58, 175] on body "Library Chat This site uses cookies and records your IP address for usage stati…" at bounding box center [727, 184] width 1455 height 2368
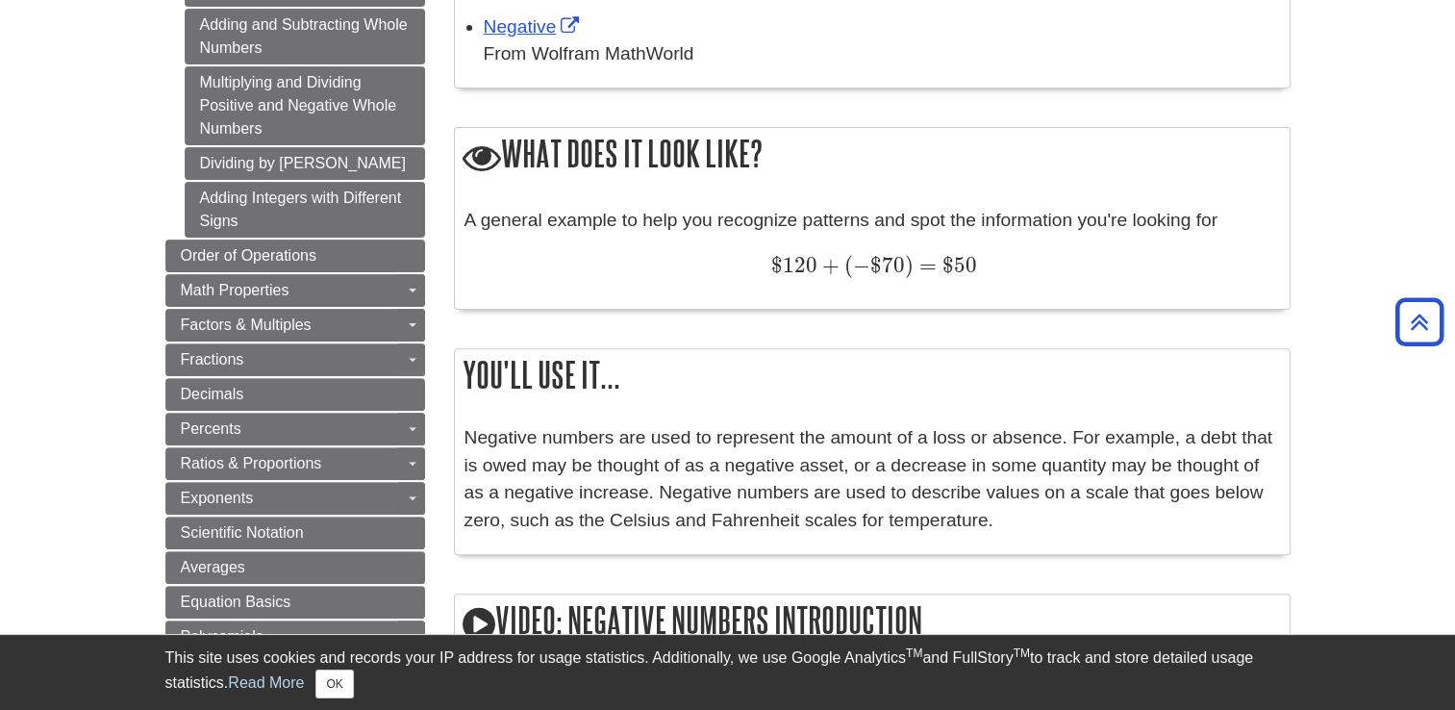
scroll to position [423, 0]
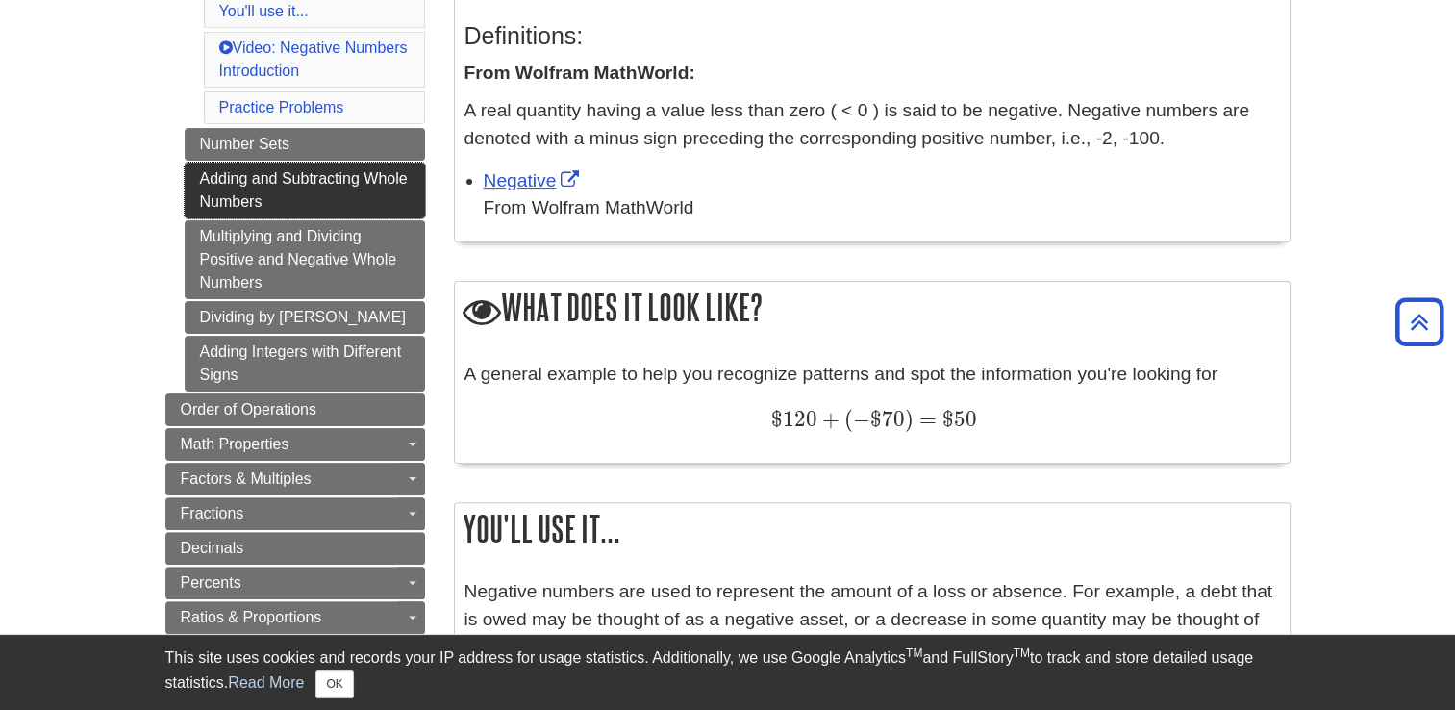
click at [247, 171] on link "Adding and Subtracting Whole Numbers" at bounding box center [305, 190] width 240 height 56
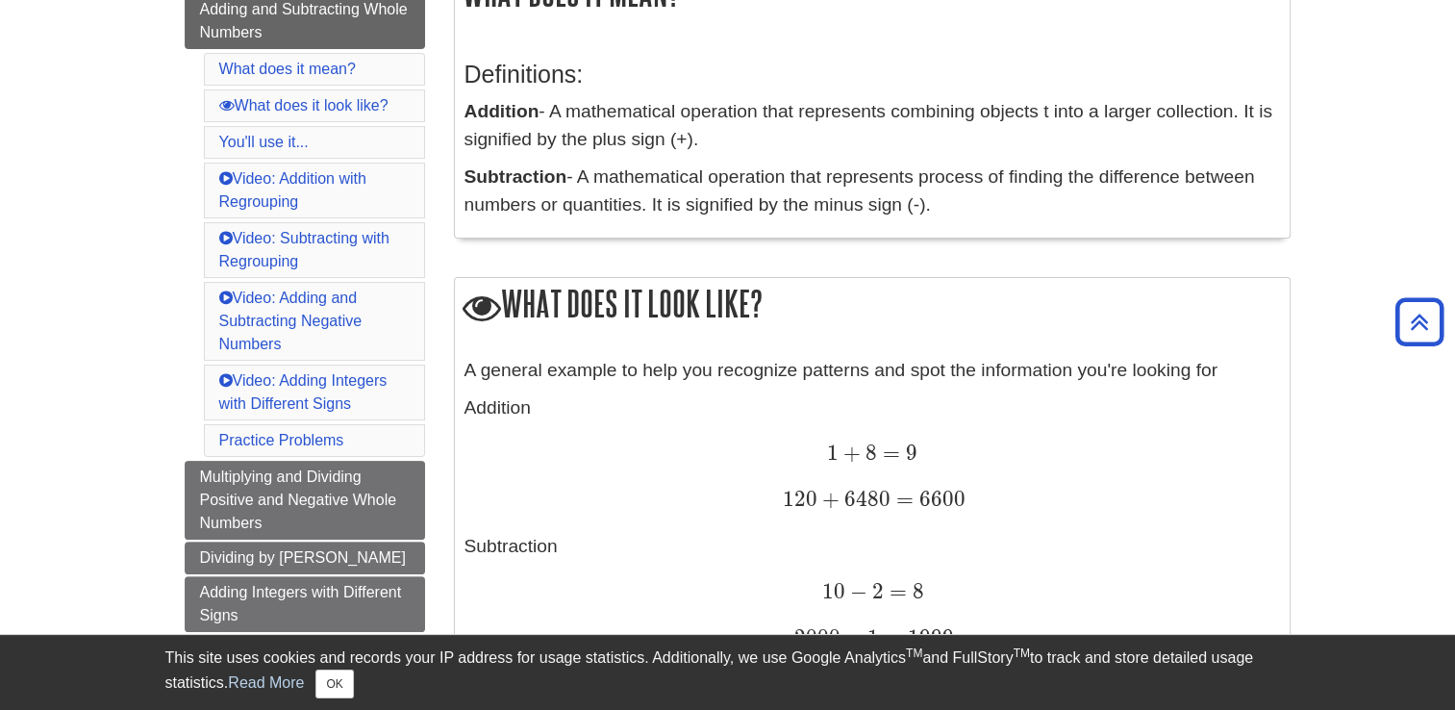
scroll to position [423, 0]
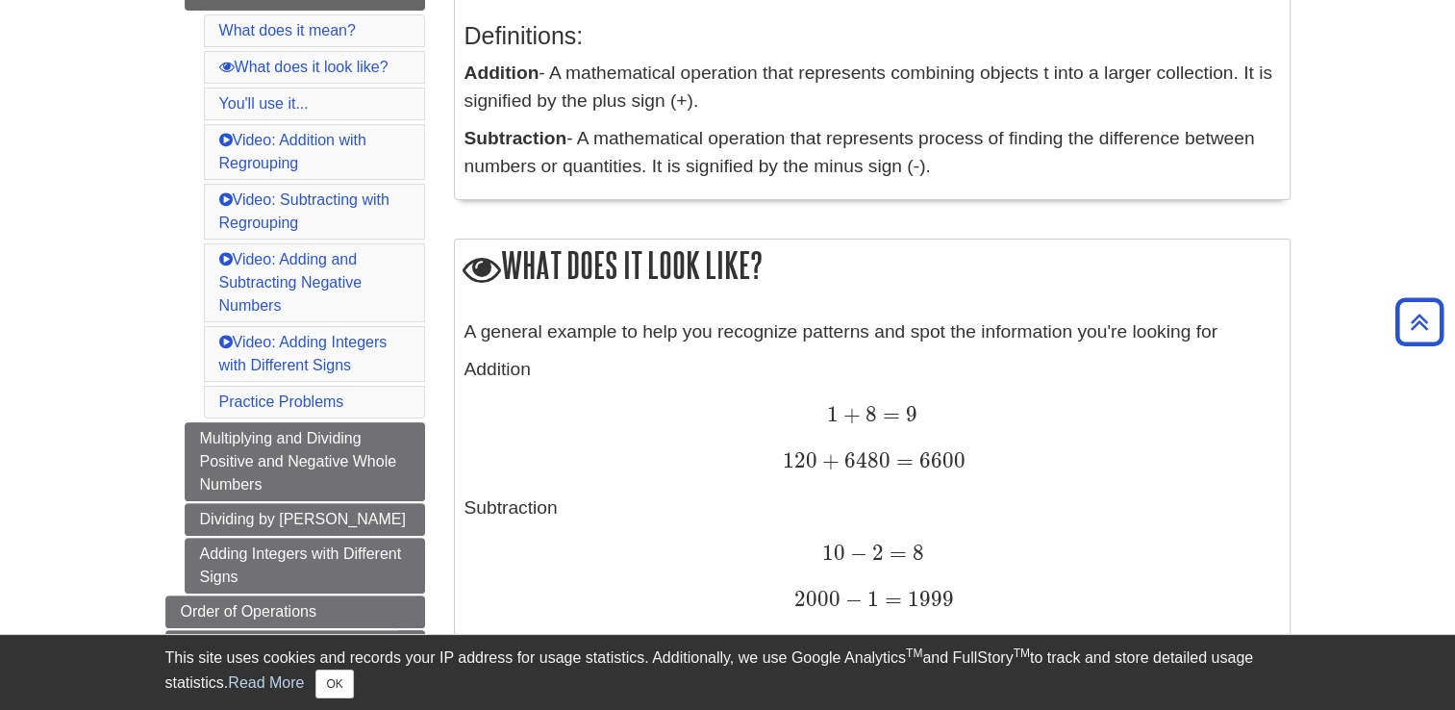
drag, startPoint x: 846, startPoint y: 418, endPoint x: 904, endPoint y: 410, distance: 58.3
drag, startPoint x: 794, startPoint y: 454, endPoint x: 939, endPoint y: 471, distance: 146.2
drag, startPoint x: 885, startPoint y: 516, endPoint x: 749, endPoint y: 540, distance: 137.7
drag, startPoint x: 749, startPoint y: 540, endPoint x: 1341, endPoint y: 465, distance: 597.0
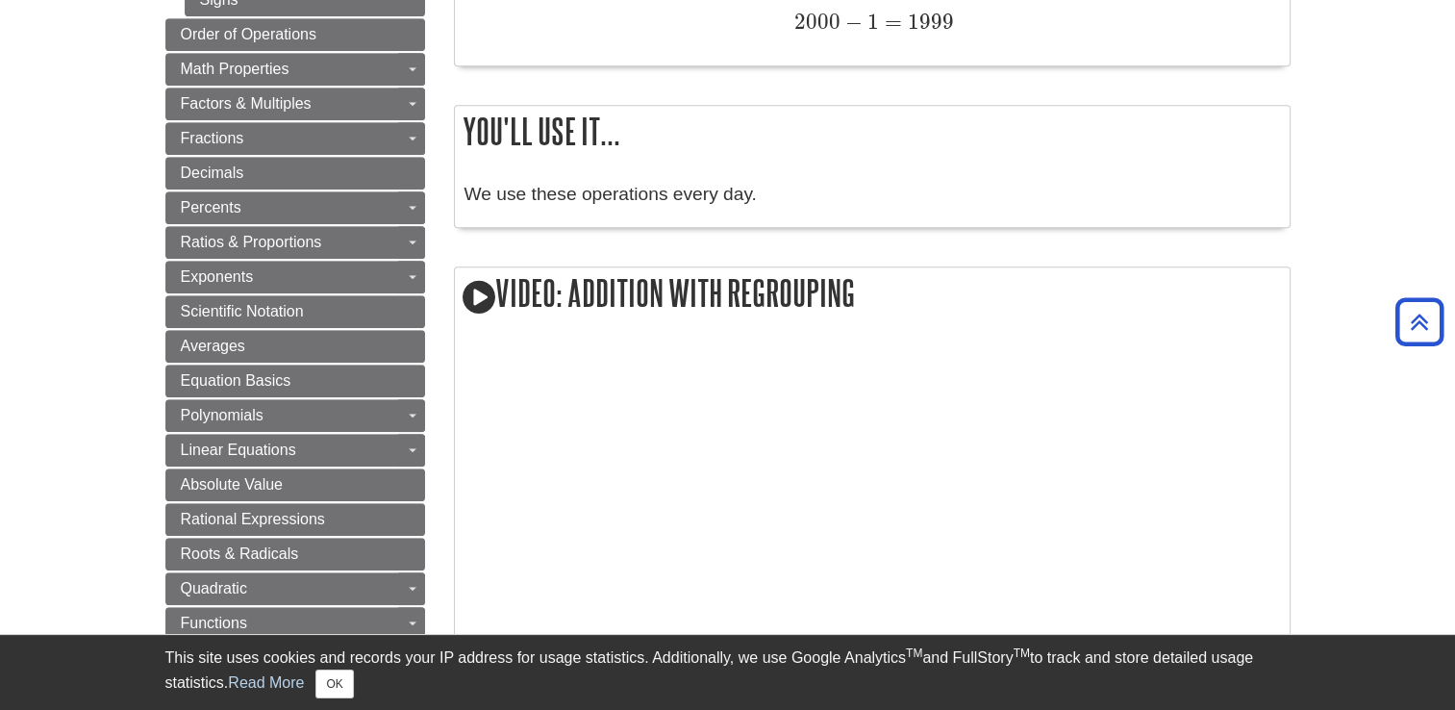
scroll to position [1088, 0]
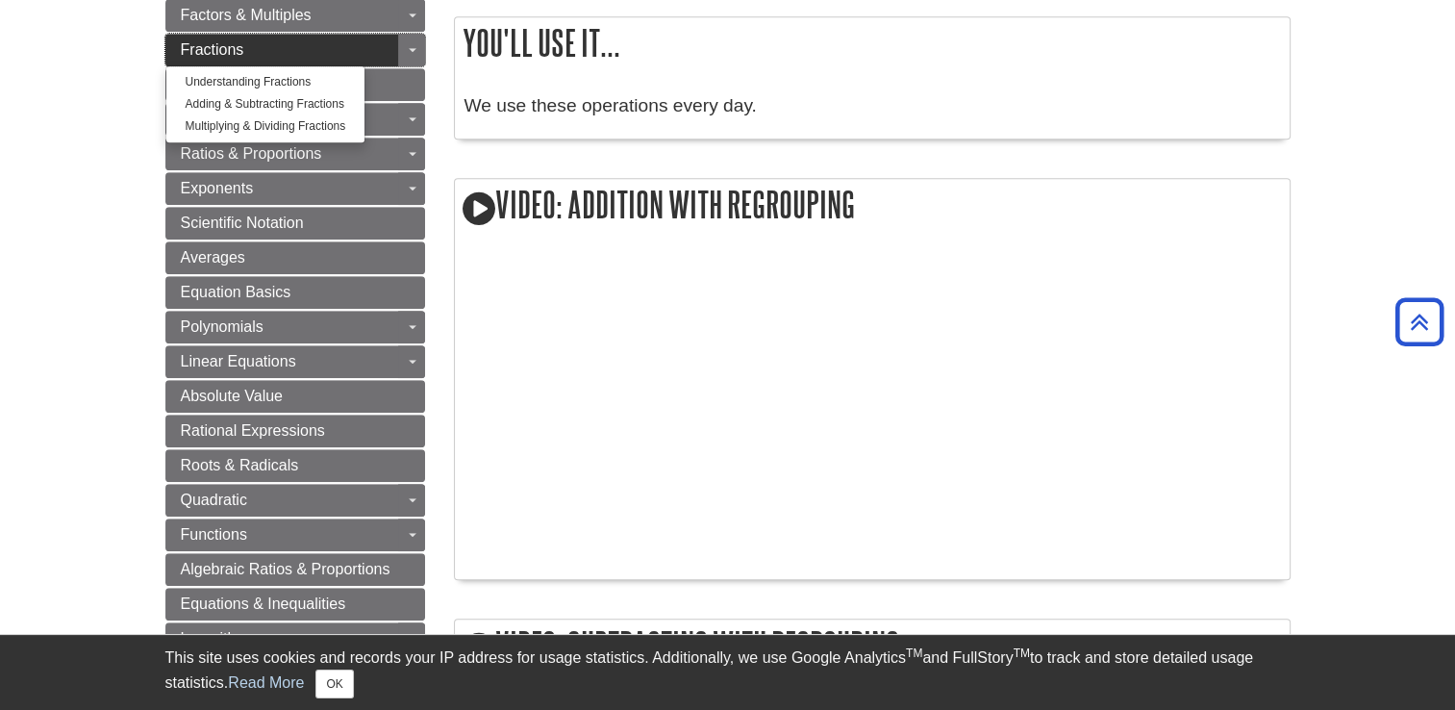
click at [317, 51] on link "Fractions" at bounding box center [295, 50] width 260 height 33
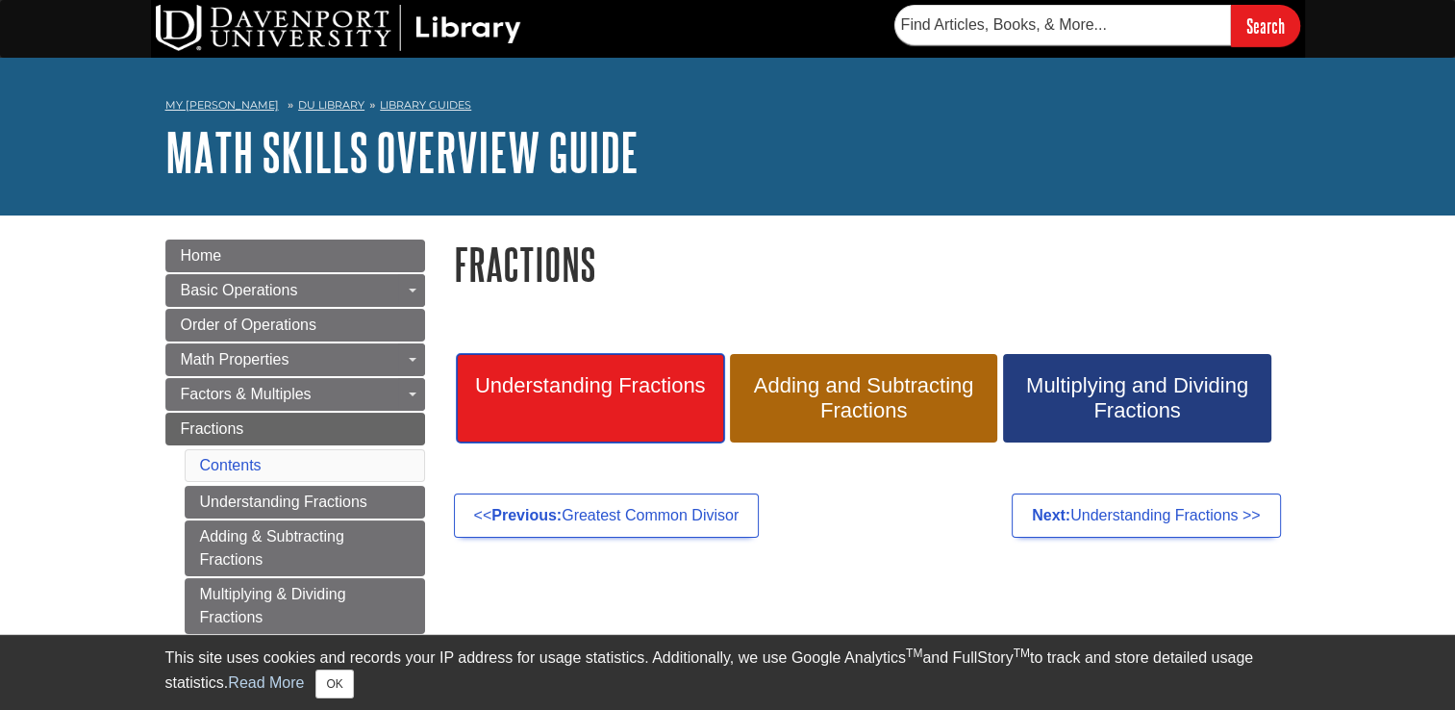
click at [658, 386] on span "Understanding Fractions" at bounding box center [590, 385] width 238 height 25
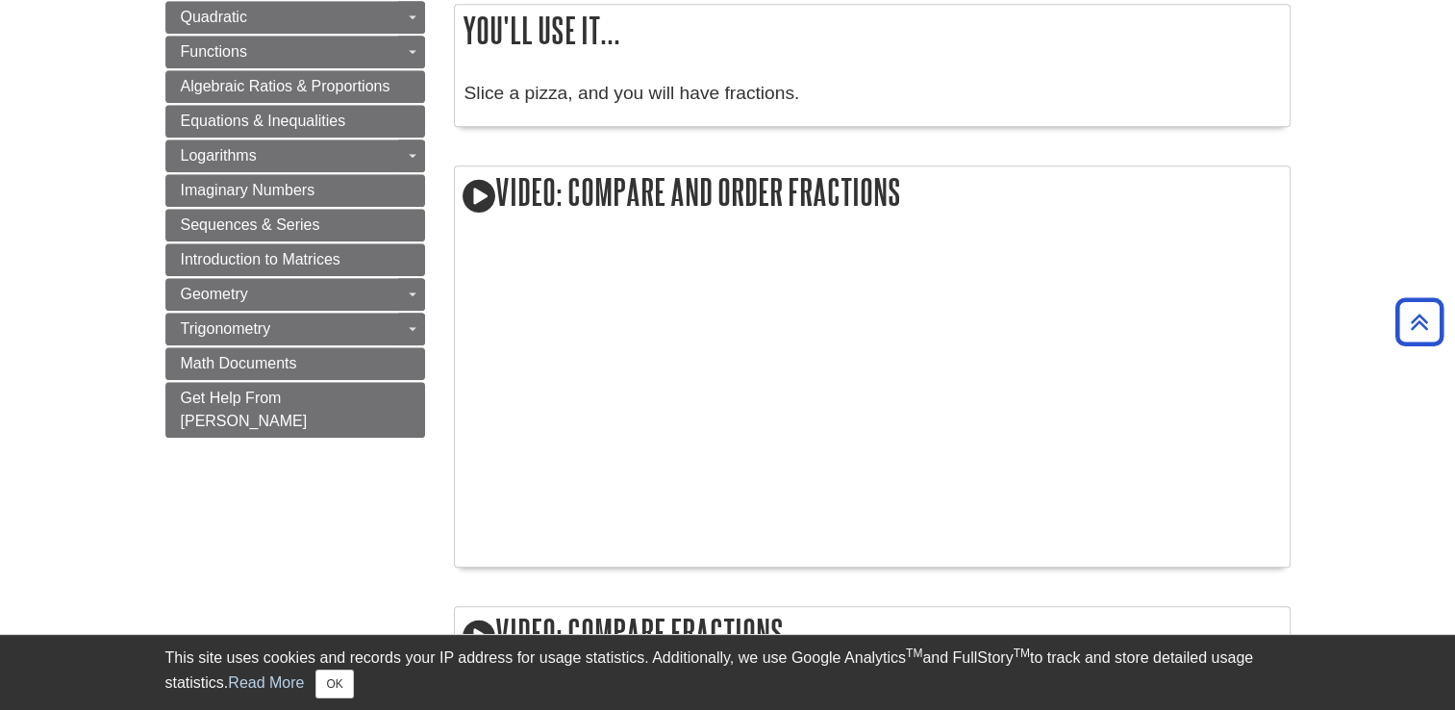
scroll to position [1500, 0]
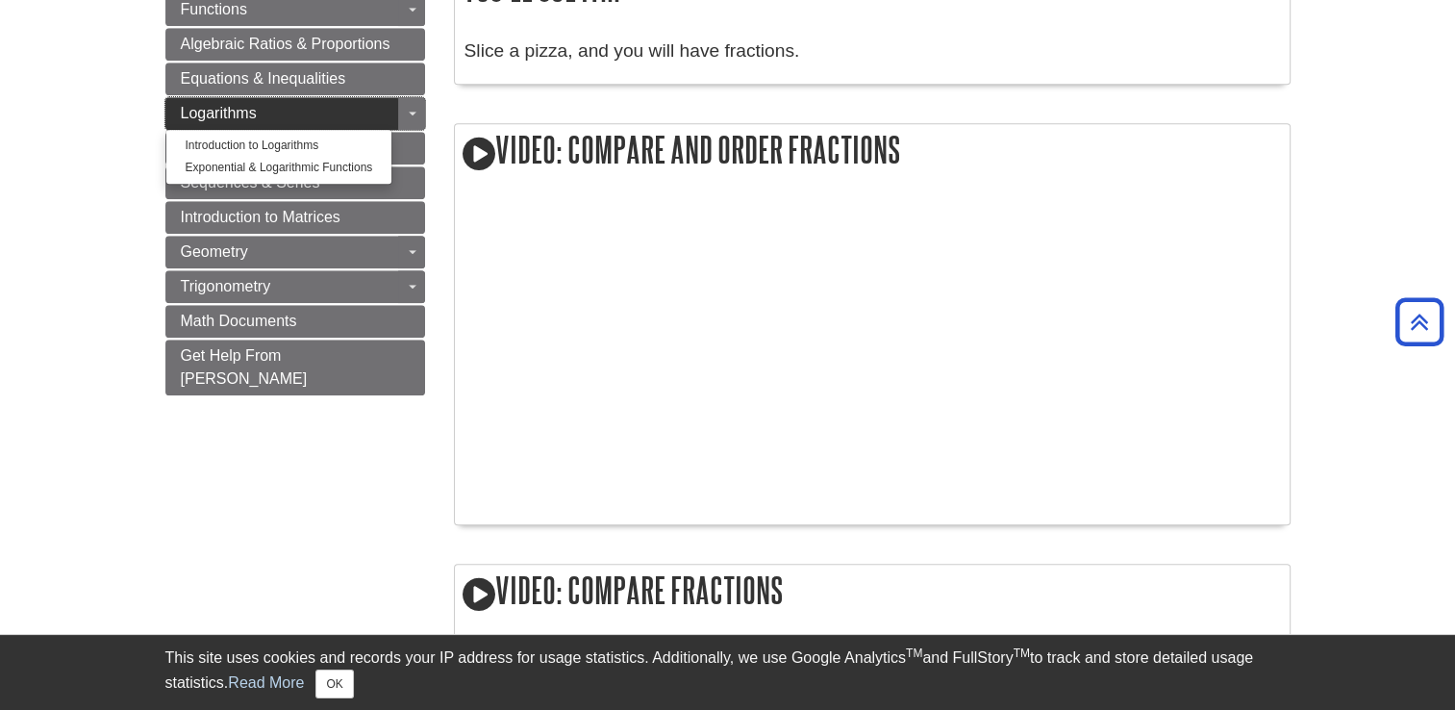
click at [291, 103] on link "Logarithms" at bounding box center [295, 113] width 260 height 33
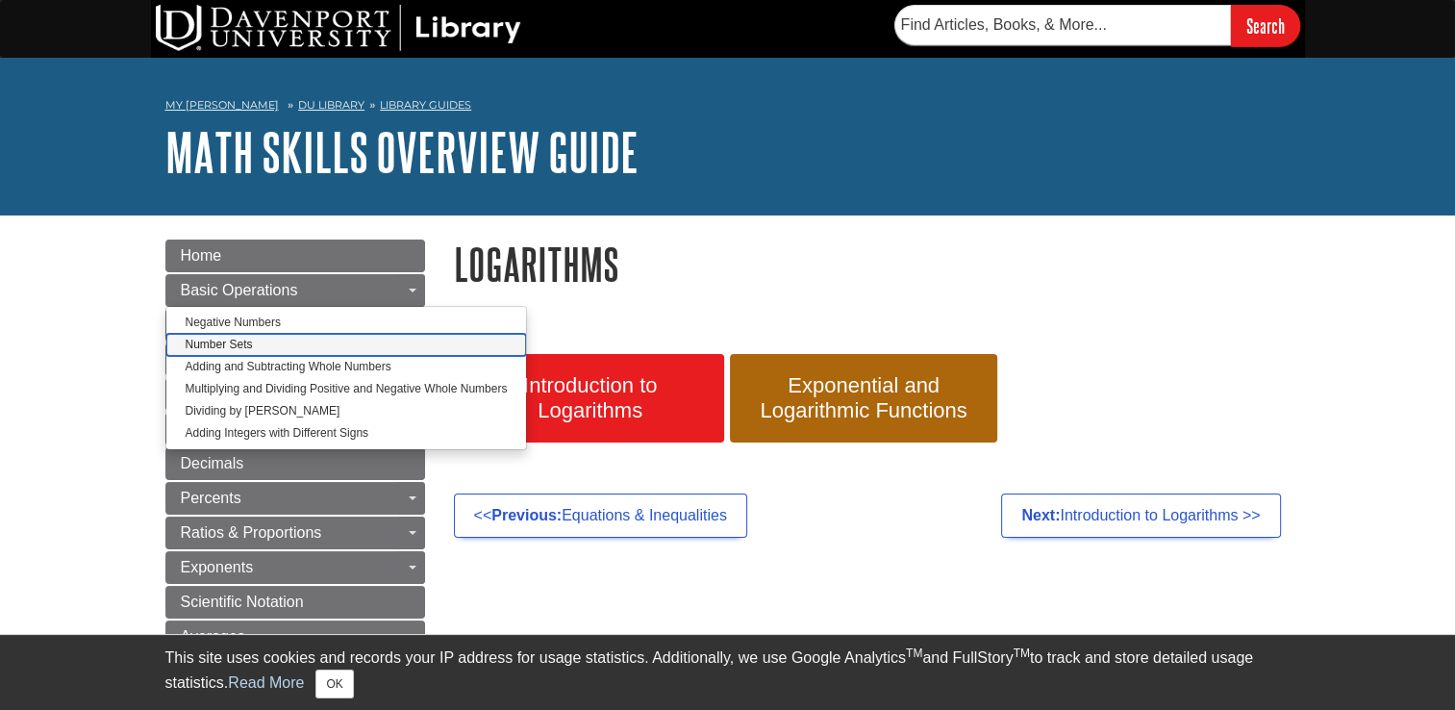
click at [277, 352] on link "Number Sets" at bounding box center [346, 345] width 361 height 22
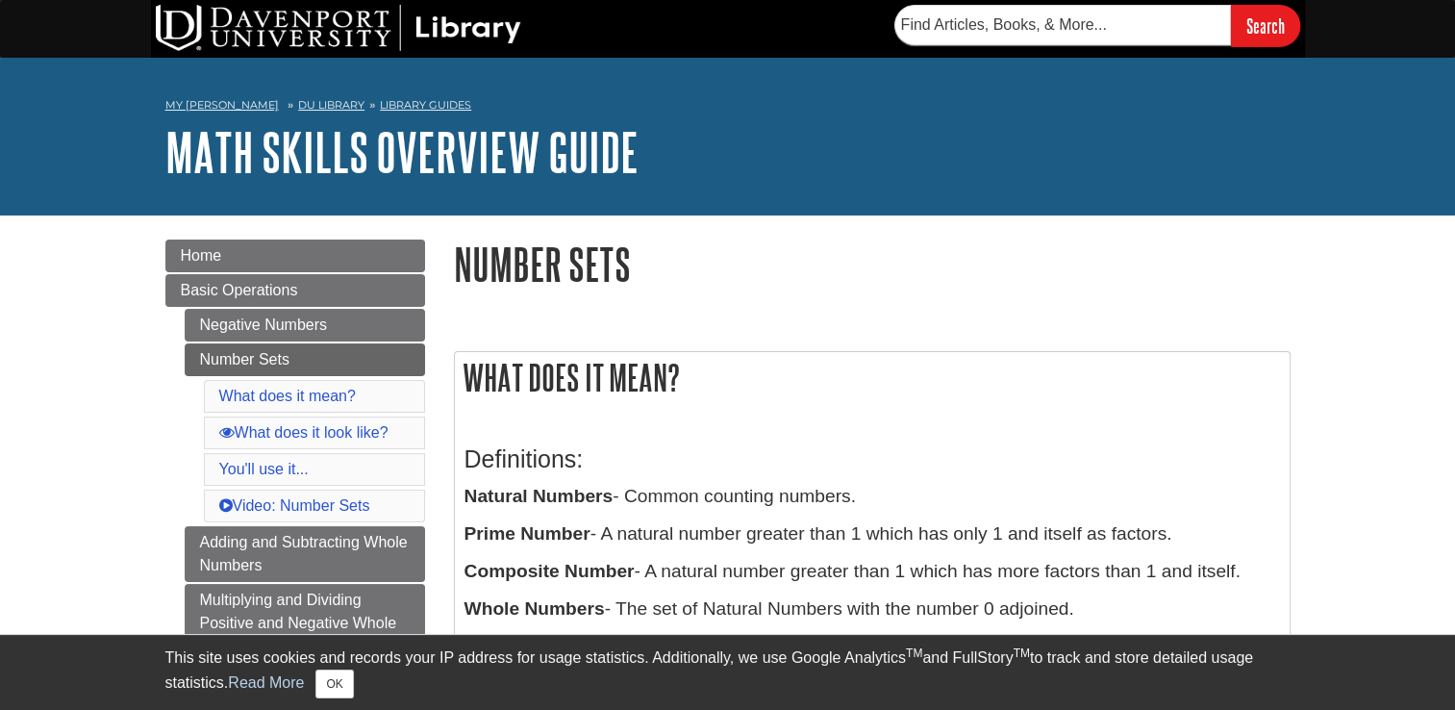
click at [872, 556] on div "Definitions: Natural Numbers - Common counting numbers. Prime Number - A natura…" at bounding box center [871, 636] width 815 height 420
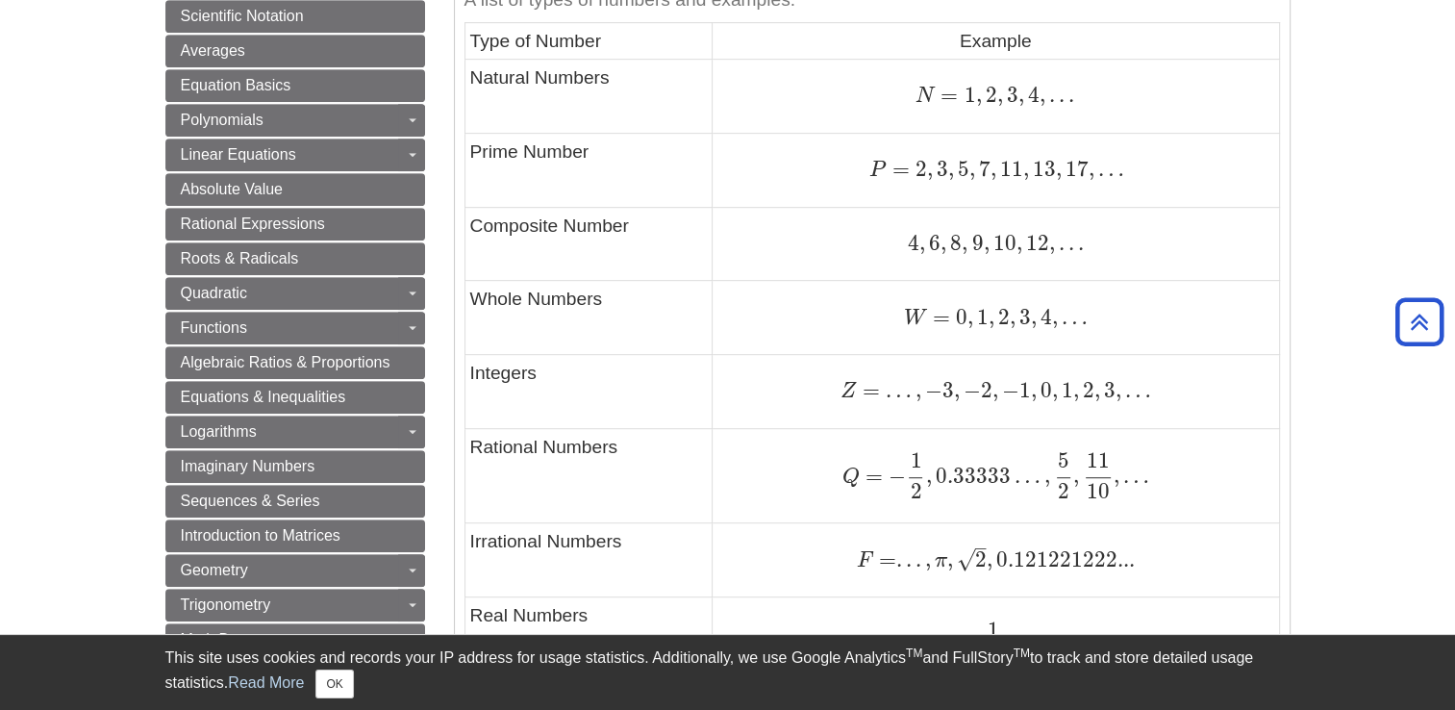
scroll to position [1038, 0]
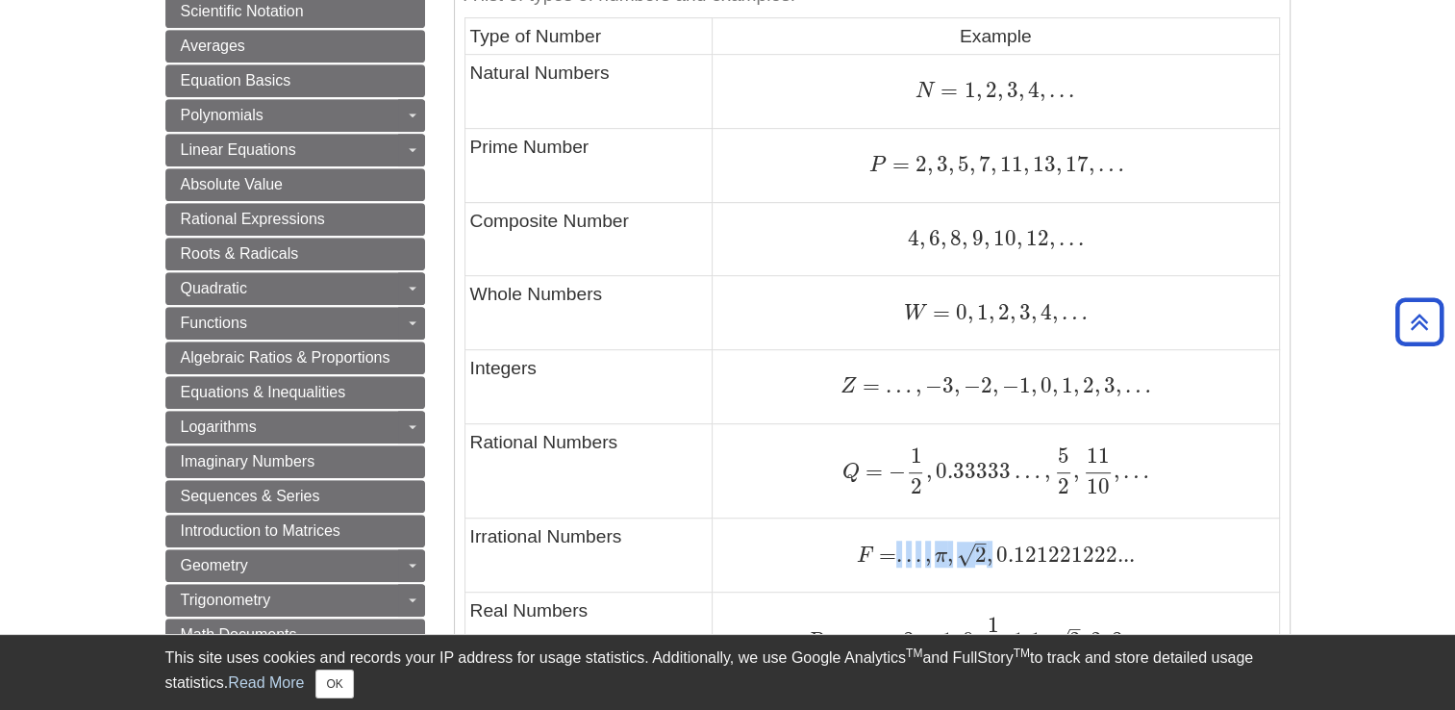
drag, startPoint x: 889, startPoint y: 565, endPoint x: 1003, endPoint y: 565, distance: 113.5
click at [1003, 565] on span "F = . . . , π , 2 – √ , 0.121221222..." at bounding box center [996, 553] width 278 height 25
click at [1003, 565] on span "0.121221222..." at bounding box center [1063, 554] width 142 height 26
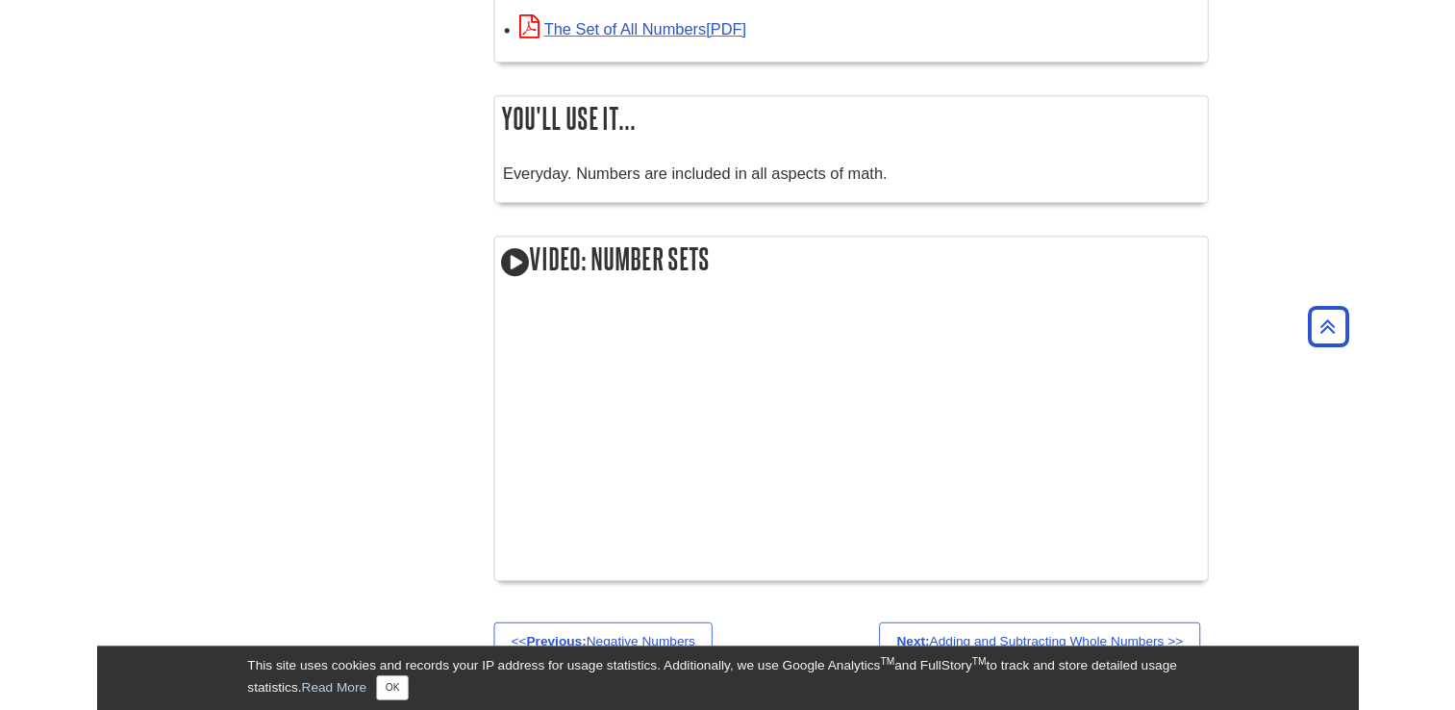
scroll to position [1808, 0]
